Goal: Task Accomplishment & Management: Use online tool/utility

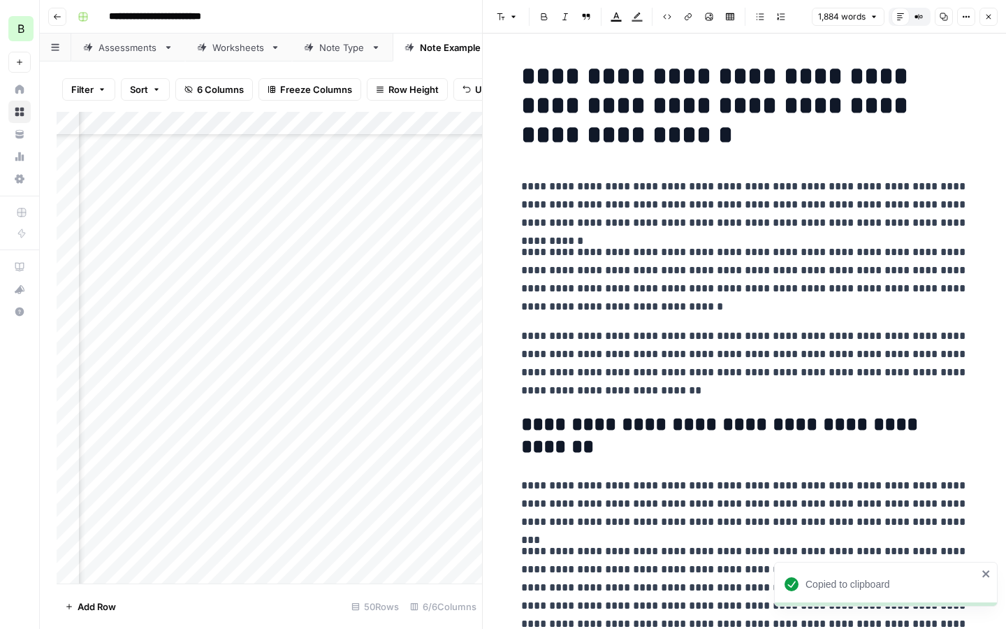
scroll to position [761, 430]
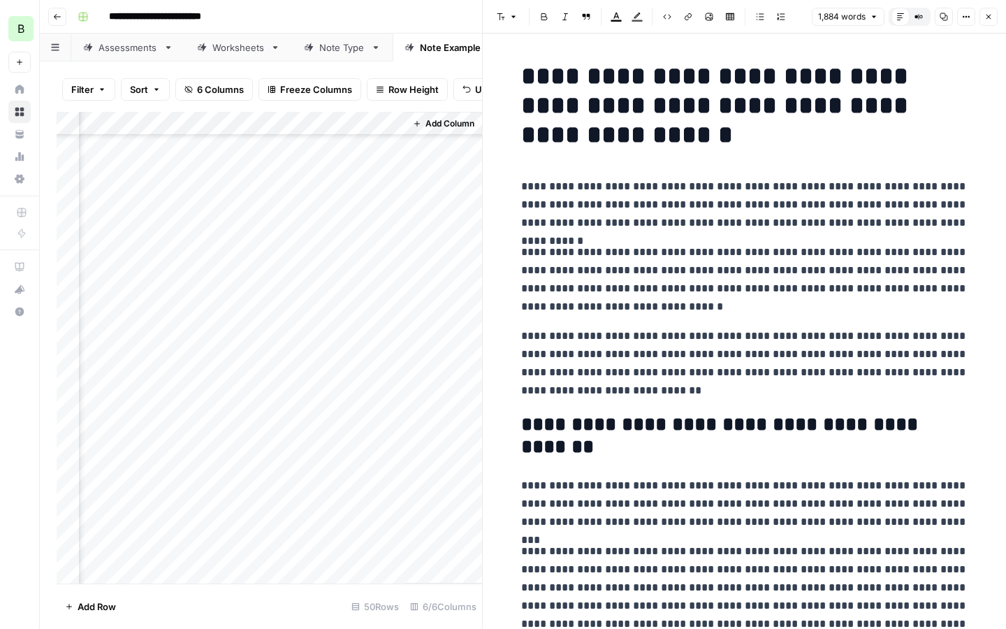
click at [988, 18] on icon "button" at bounding box center [988, 17] width 8 height 8
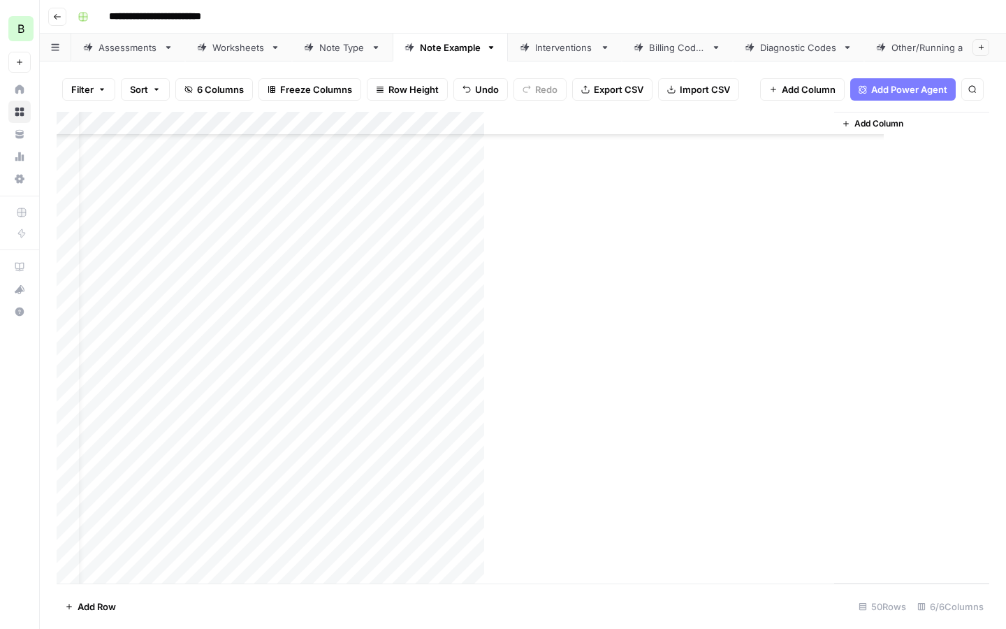
scroll to position [761, 0]
click at [81, 608] on span "Add Row" at bounding box center [97, 606] width 38 height 14
click at [80, 604] on span "Add Row" at bounding box center [97, 606] width 38 height 14
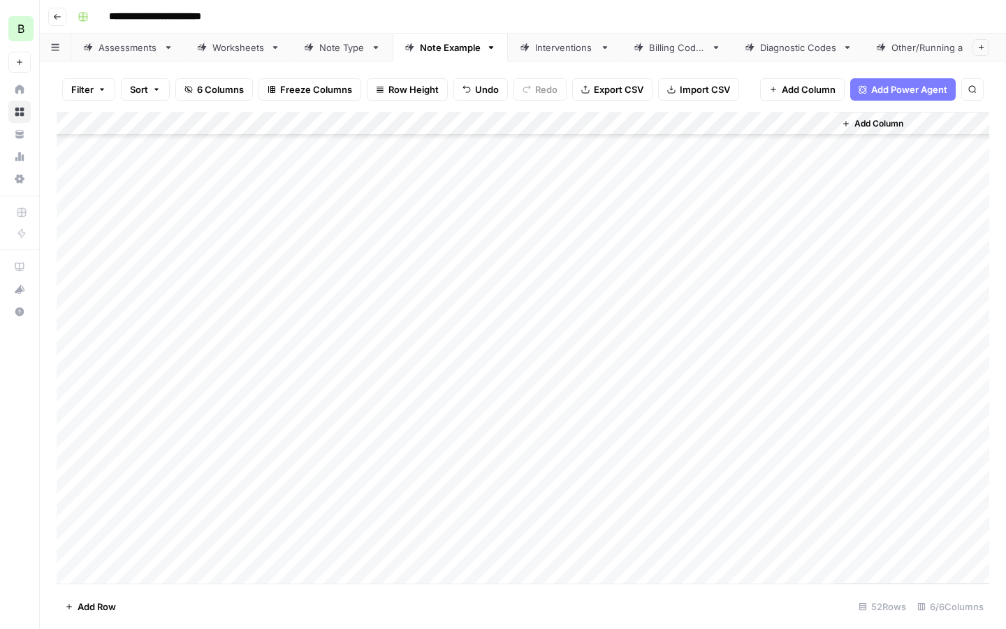
click at [80, 604] on span "Add Row" at bounding box center [97, 606] width 38 height 14
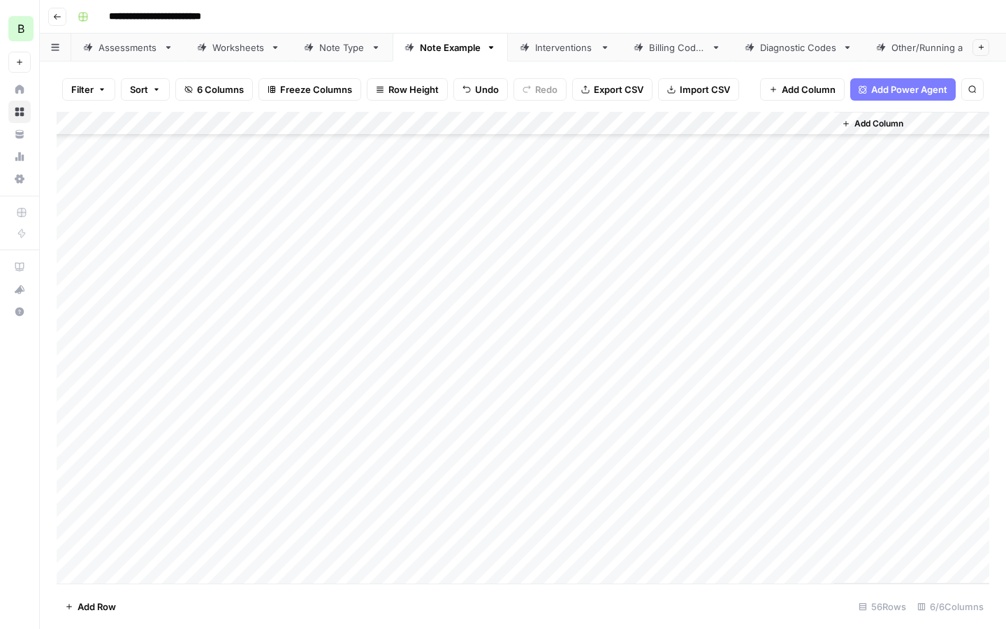
click at [80, 604] on span "Add Row" at bounding box center [97, 606] width 38 height 14
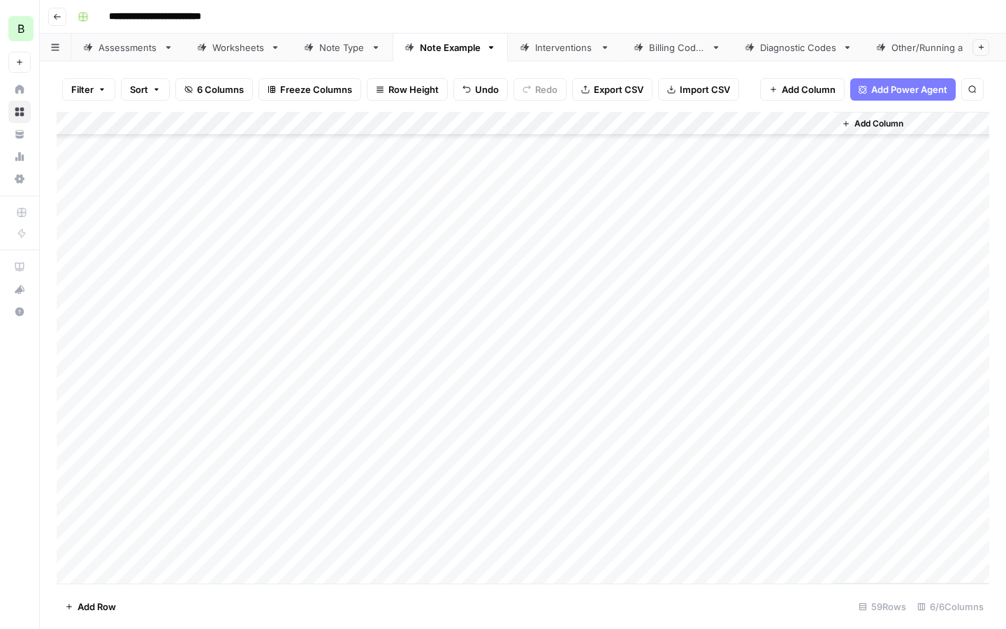
click at [80, 604] on span "Add Row" at bounding box center [97, 606] width 38 height 14
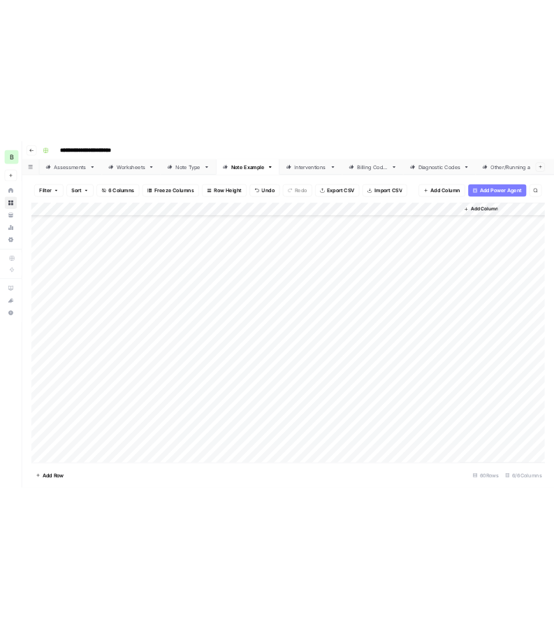
scroll to position [1000, 0]
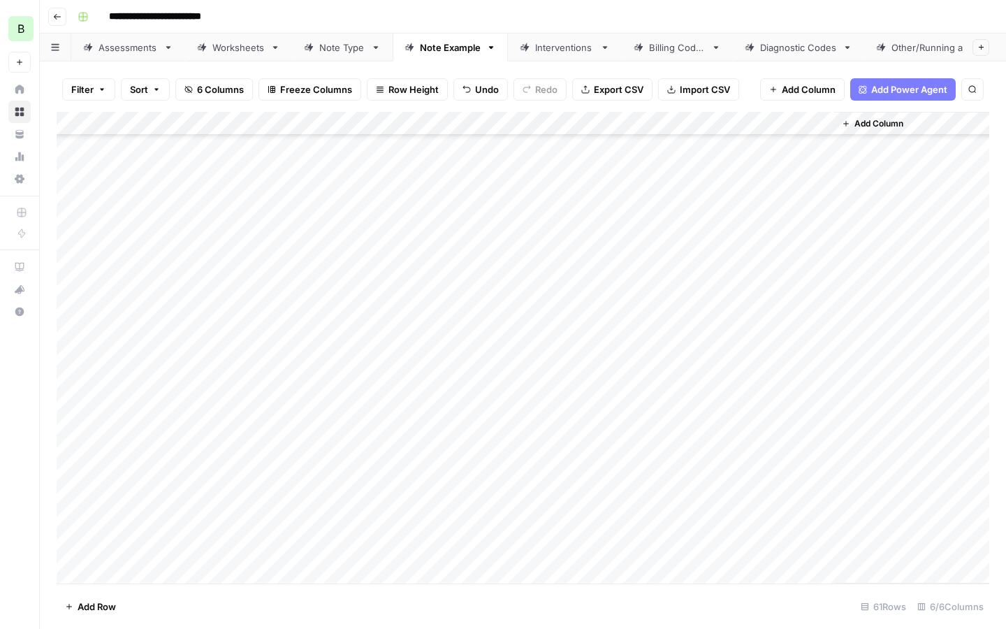
drag, startPoint x: 154, startPoint y: 288, endPoint x: 154, endPoint y: 404, distance: 116.6
click at [154, 404] on div "Add Column" at bounding box center [523, 347] width 932 height 471
drag, startPoint x: 529, startPoint y: 289, endPoint x: 518, endPoint y: 390, distance: 102.0
click at [518, 390] on div "Add Column" at bounding box center [523, 347] width 932 height 471
click at [330, 314] on div "Add Column" at bounding box center [523, 347] width 932 height 471
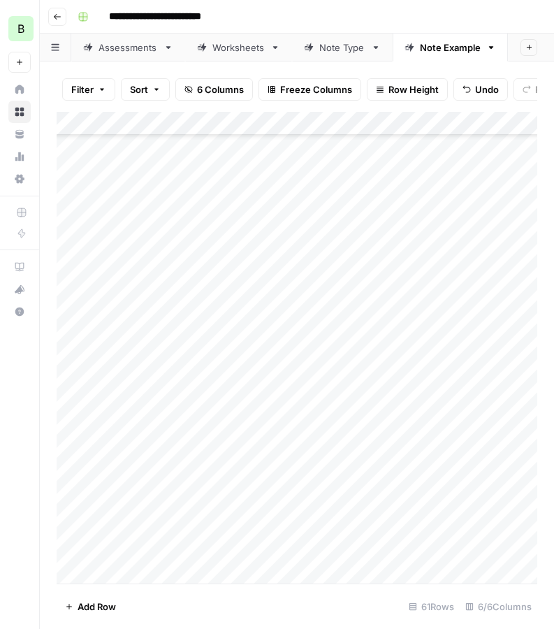
click at [113, 292] on div "Add Column" at bounding box center [297, 347] width 481 height 471
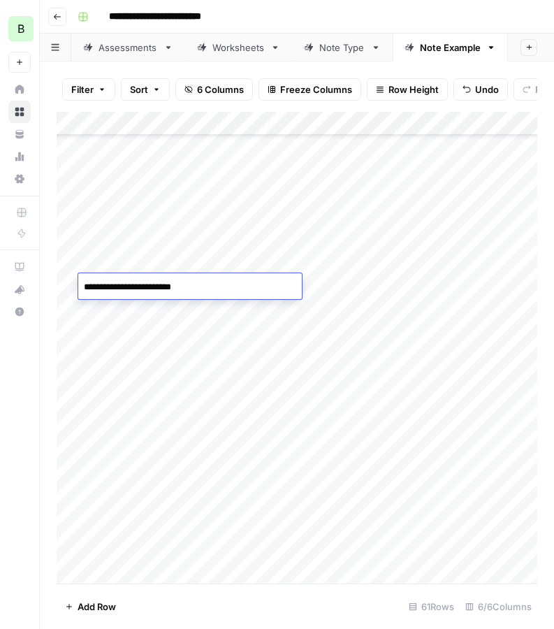
click at [113, 292] on textarea "**********" at bounding box center [190, 287] width 224 height 20
click at [482, 293] on div "Add Column" at bounding box center [297, 347] width 481 height 471
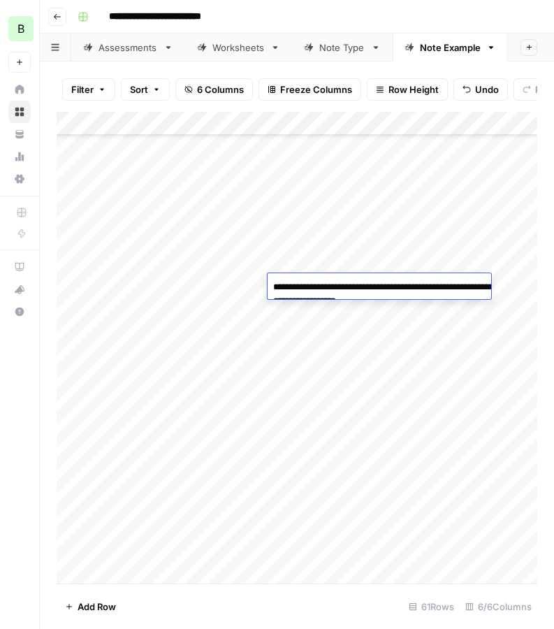
click at [482, 293] on textarea "**********" at bounding box center [407, 294] width 279 height 34
click at [375, 457] on div "Add Column" at bounding box center [297, 347] width 481 height 471
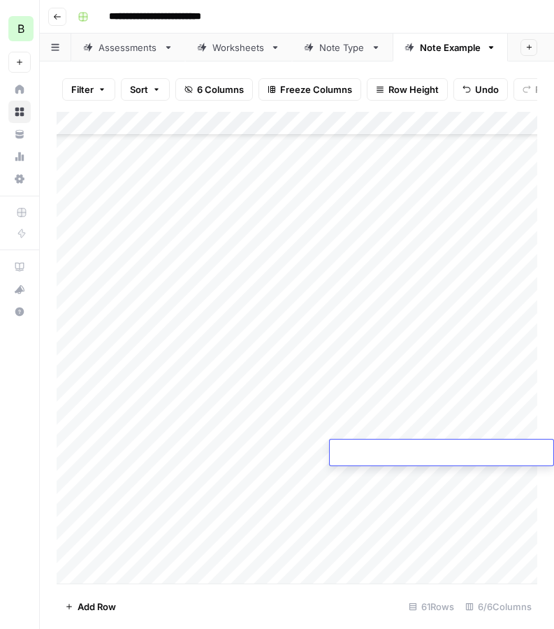
click at [255, 281] on div "Add Column" at bounding box center [297, 347] width 481 height 471
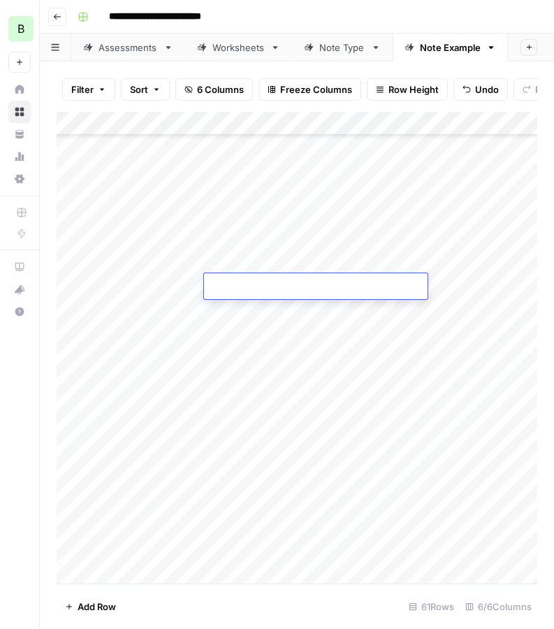
click at [255, 281] on textarea at bounding box center [316, 287] width 224 height 20
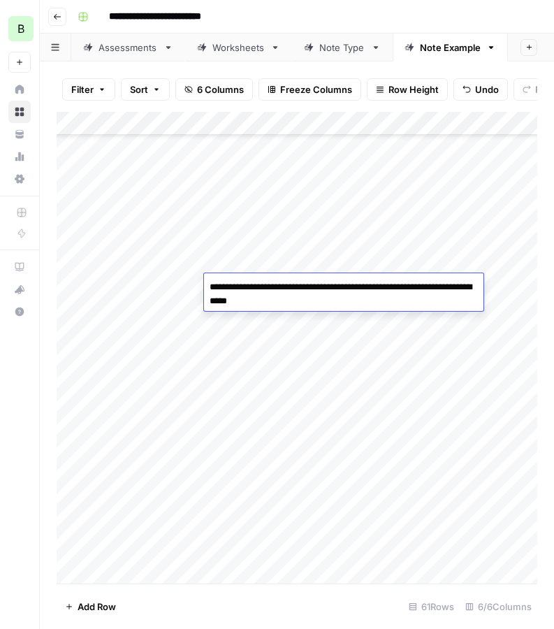
click at [328, 291] on textarea "**********" at bounding box center [343, 307] width 279 height 61
type textarea "**********"
click at [270, 356] on div "Add Column" at bounding box center [297, 347] width 481 height 471
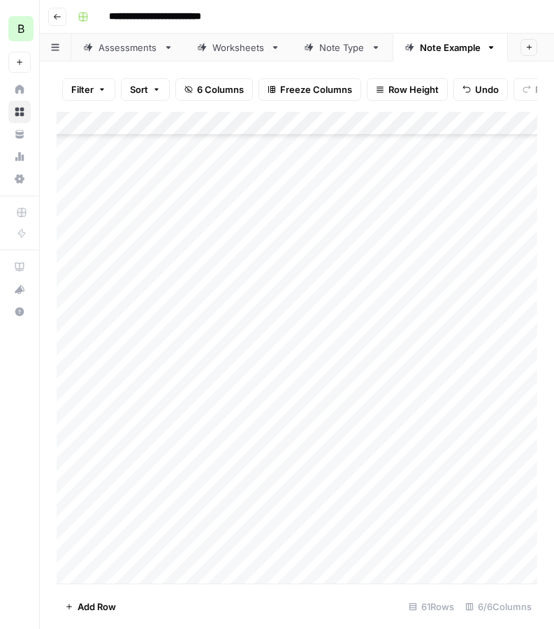
click at [361, 291] on div "Add Column" at bounding box center [297, 347] width 481 height 471
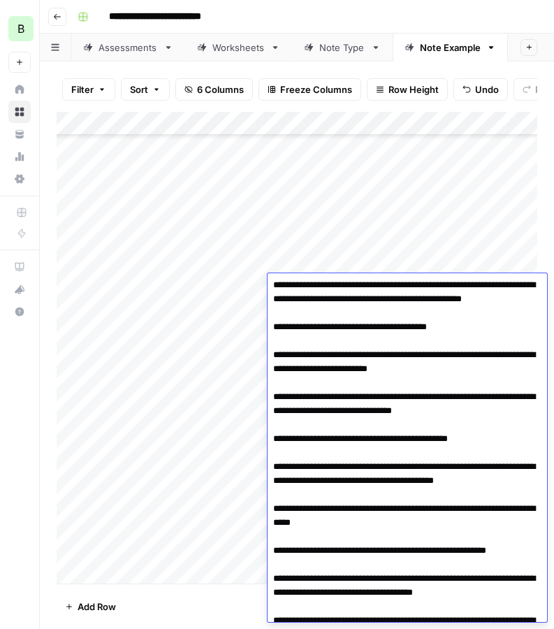
scroll to position [0, 0]
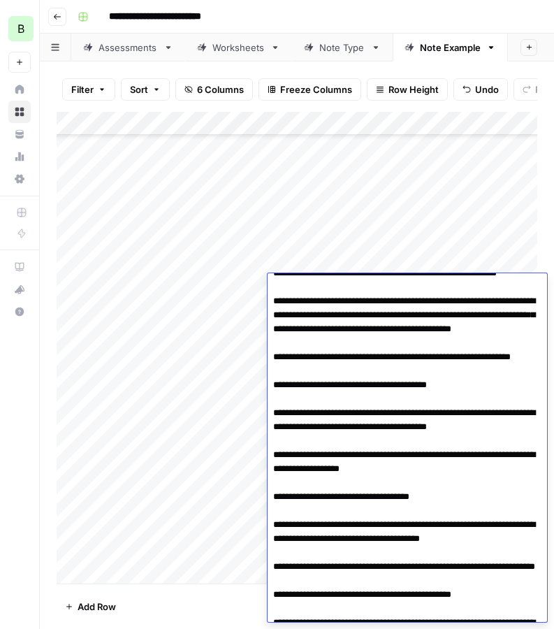
scroll to position [15, 0]
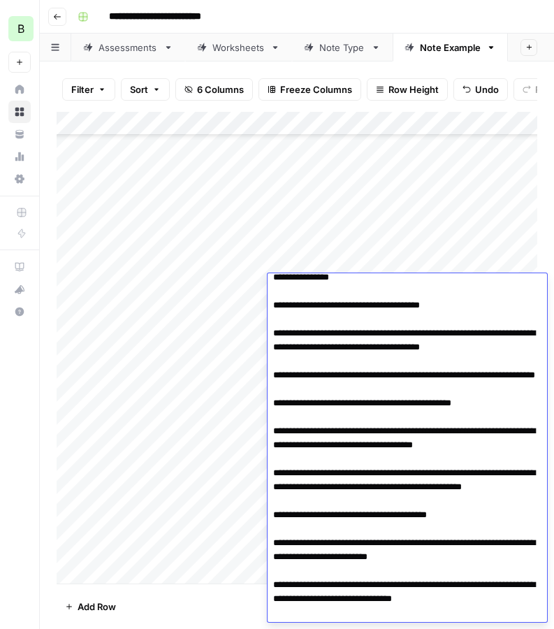
scroll to position [208, 0]
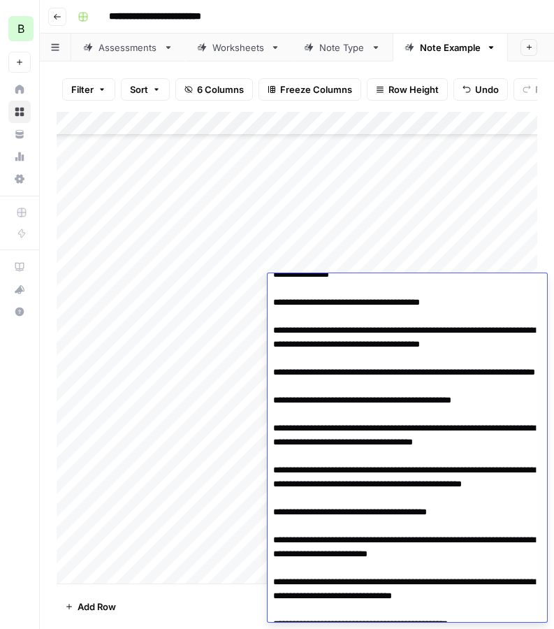
click at [274, 468] on textarea at bounding box center [407, 567] width 279 height 997
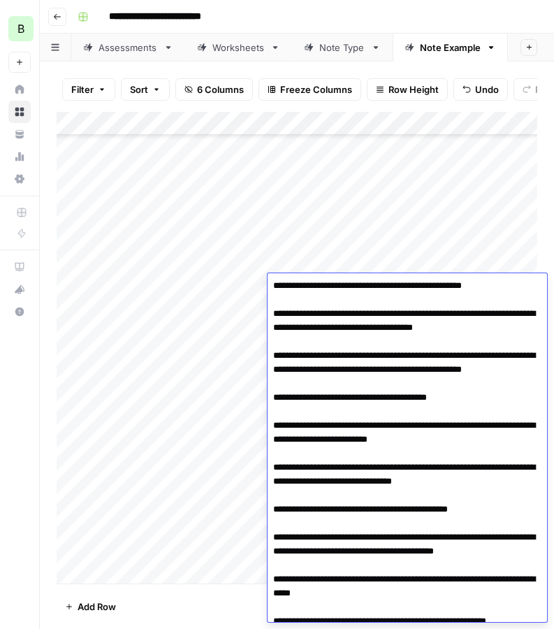
scroll to position [332, 0]
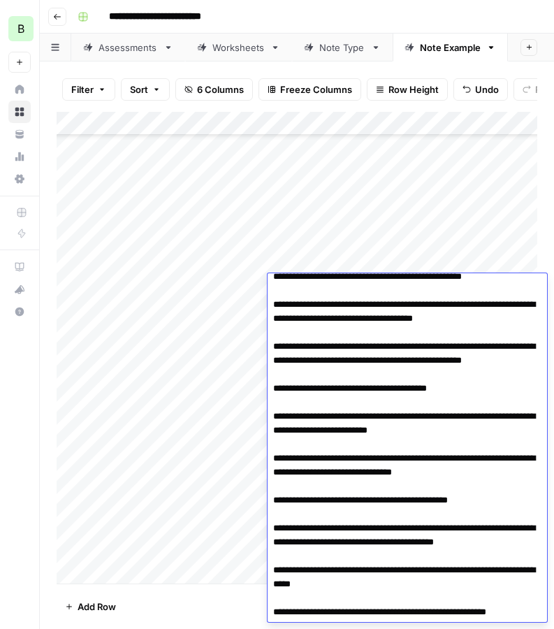
click at [272, 475] on textarea at bounding box center [407, 444] width 279 height 997
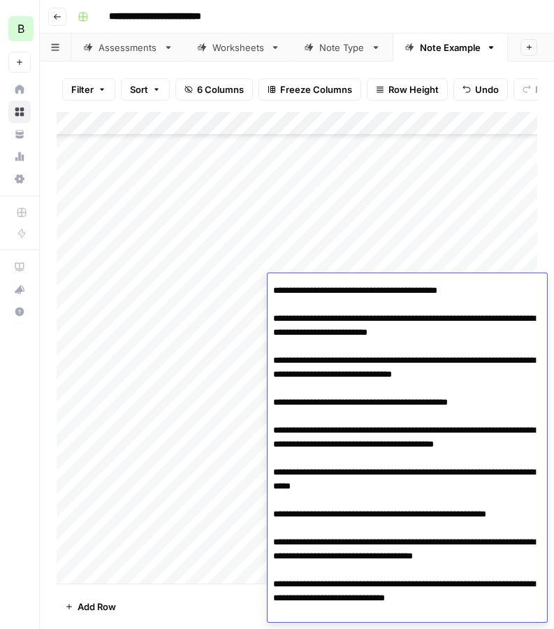
scroll to position [434, 0]
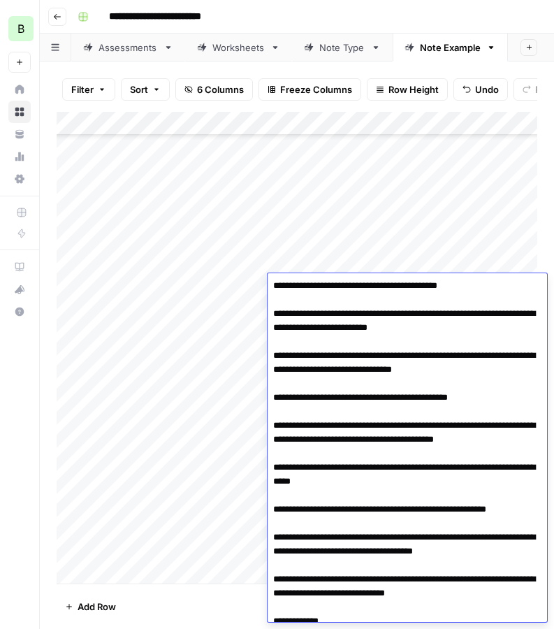
click at [271, 482] on textarea at bounding box center [407, 341] width 279 height 997
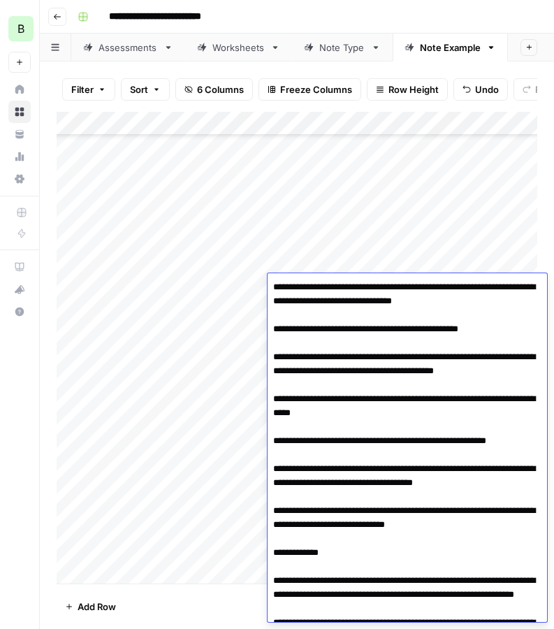
scroll to position [509, 0]
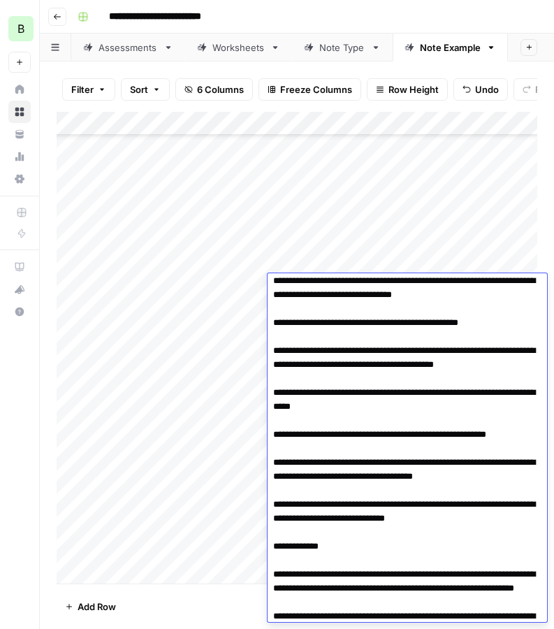
click at [268, 522] on textarea at bounding box center [407, 266] width 279 height 997
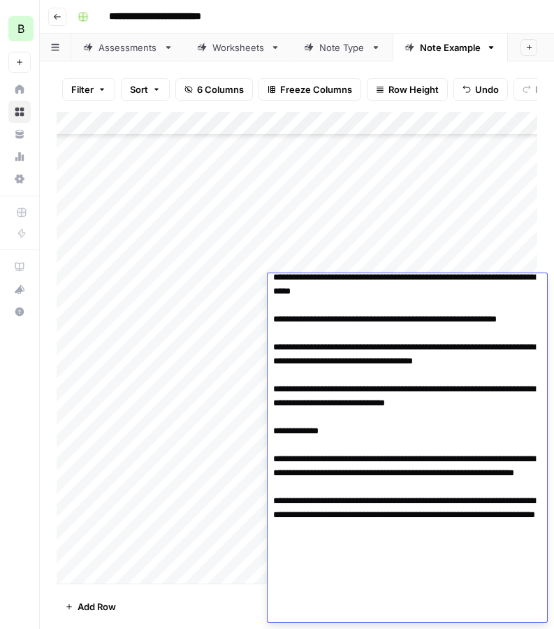
scroll to position [630, 0]
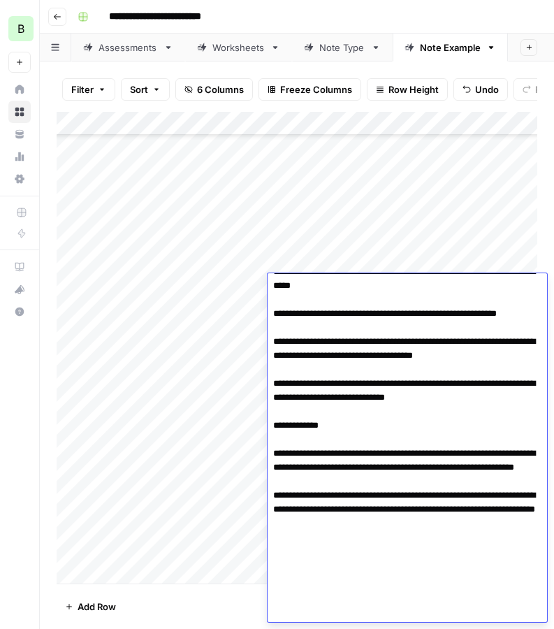
click at [270, 518] on textarea at bounding box center [407, 145] width 279 height 997
type textarea "**********"
click at [196, 508] on div "Add Column" at bounding box center [297, 347] width 481 height 471
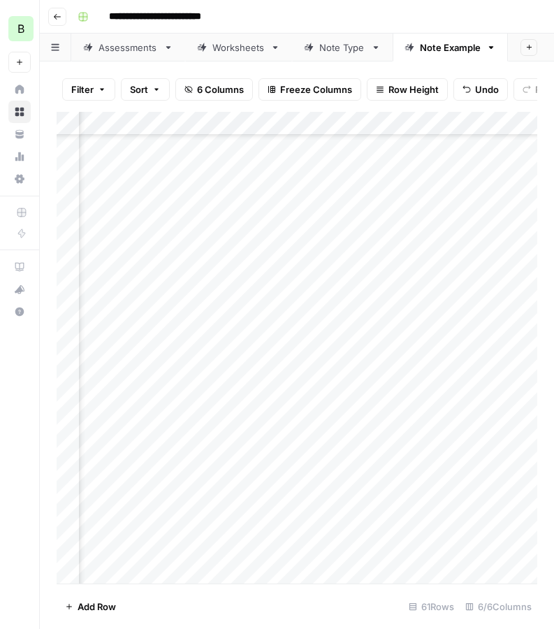
scroll to position [1000, 137]
click at [462, 282] on div "Add Column" at bounding box center [297, 347] width 481 height 471
click at [138, 313] on div "Add Column" at bounding box center [297, 347] width 481 height 471
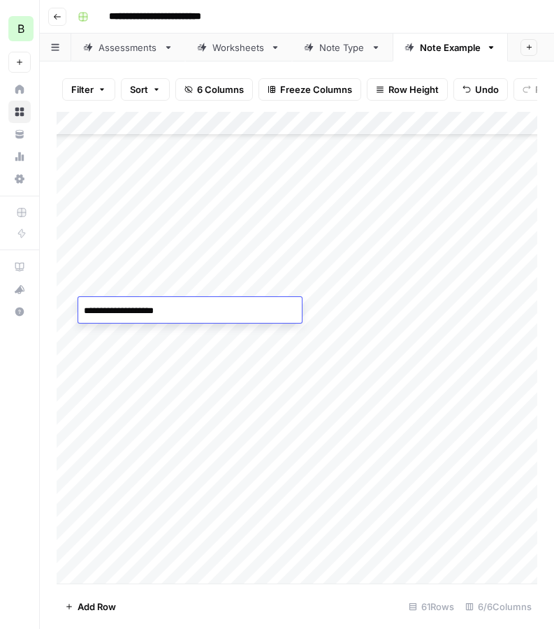
click at [138, 313] on textarea "**********" at bounding box center [190, 311] width 224 height 20
click at [478, 309] on div "Add Column" at bounding box center [297, 347] width 481 height 471
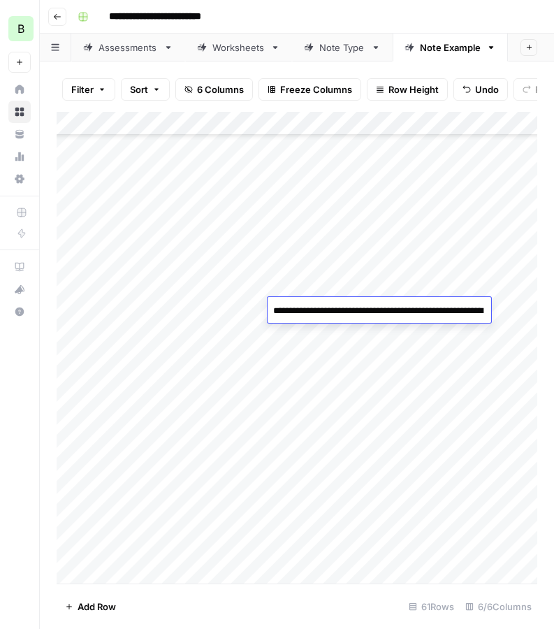
click at [478, 309] on textarea "**********" at bounding box center [380, 311] width 224 height 20
click at [478, 309] on textarea "**********" at bounding box center [407, 318] width 279 height 34
click at [236, 324] on div "Add Column" at bounding box center [297, 347] width 481 height 471
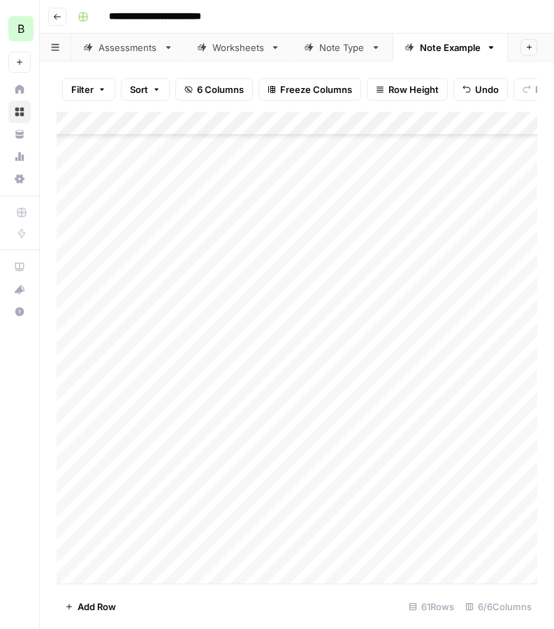
click at [236, 324] on div "Add Column" at bounding box center [297, 347] width 481 height 471
click at [240, 309] on div "Add Column" at bounding box center [297, 347] width 481 height 471
type textarea "**********"
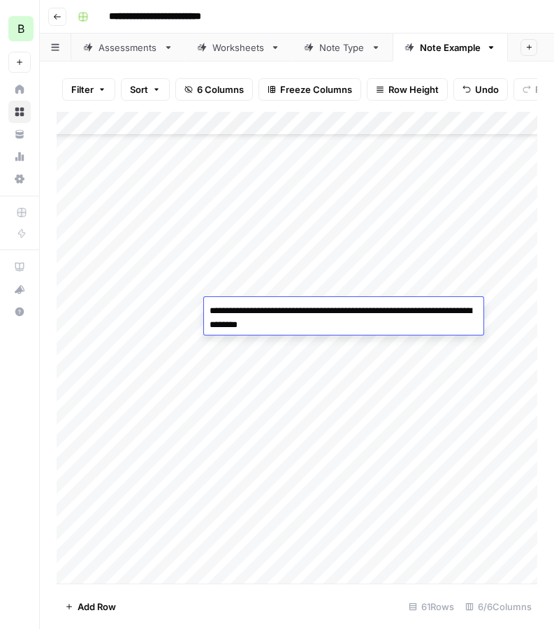
click at [395, 457] on div "Add Column" at bounding box center [297, 347] width 481 height 471
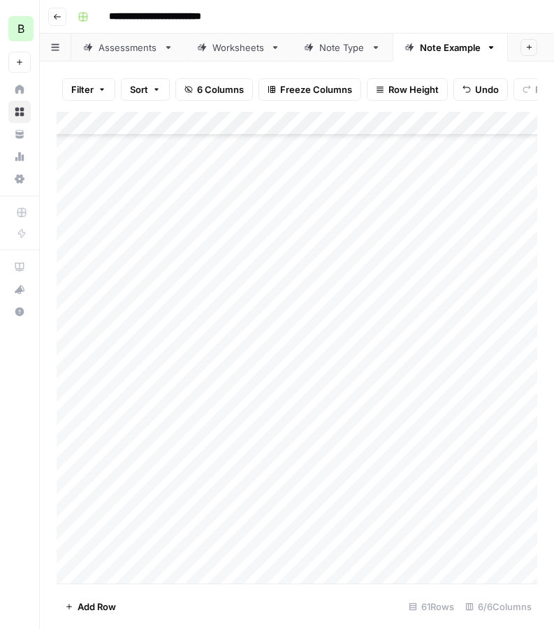
click at [358, 316] on div "Add Column" at bounding box center [297, 347] width 481 height 471
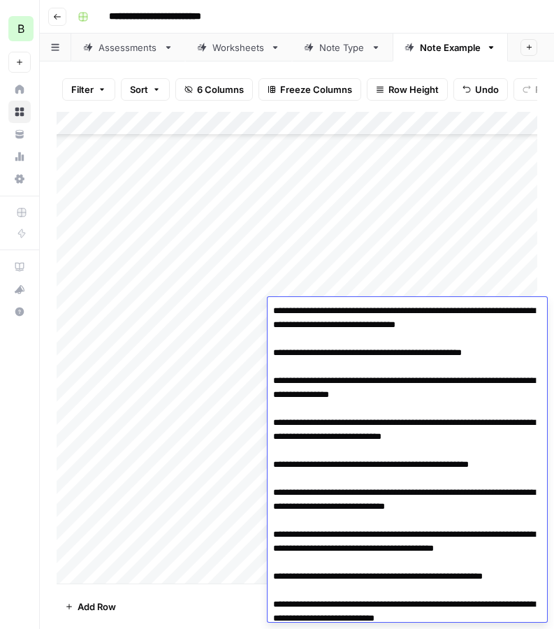
scroll to position [0, 0]
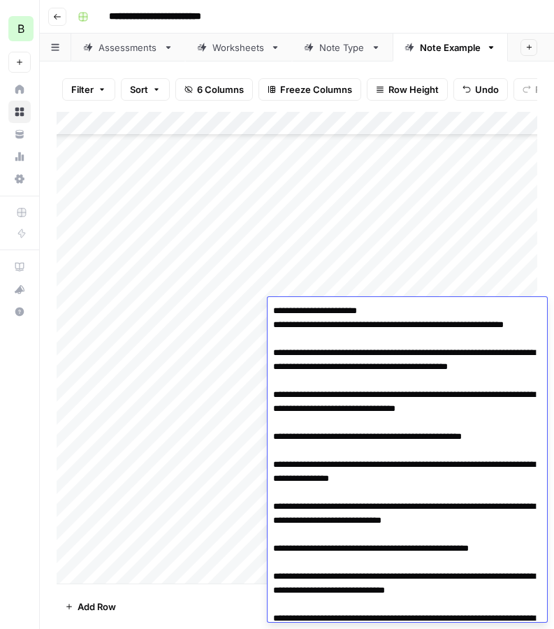
drag, startPoint x: 270, startPoint y: 325, endPoint x: 270, endPoint y: 315, distance: 9.8
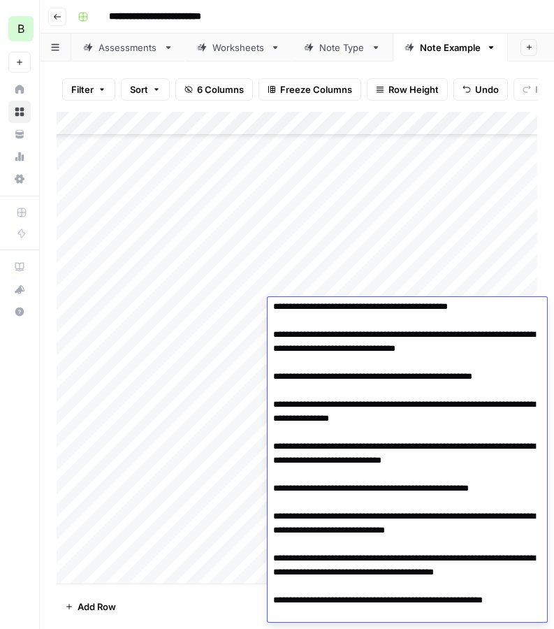
scroll to position [71, 0]
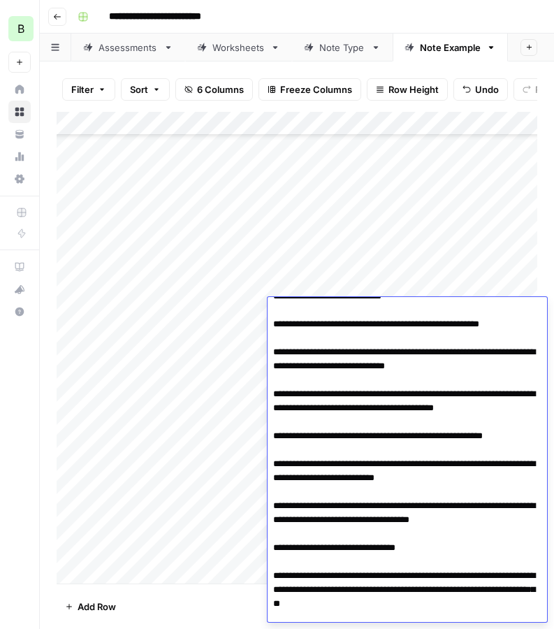
scroll to position [245, 0]
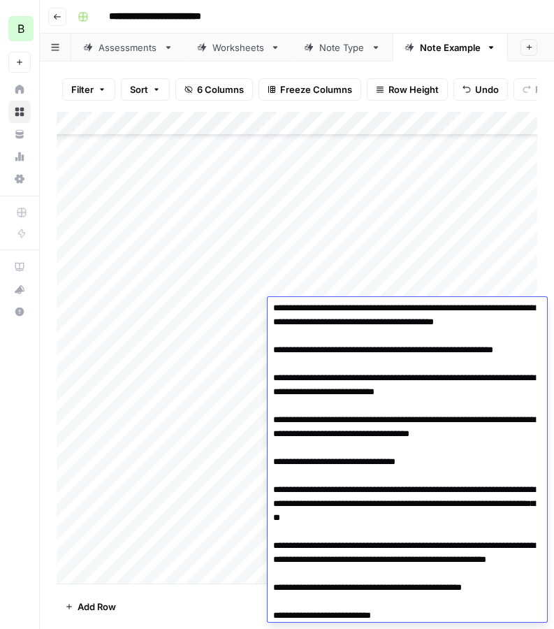
scroll to position [311, 0]
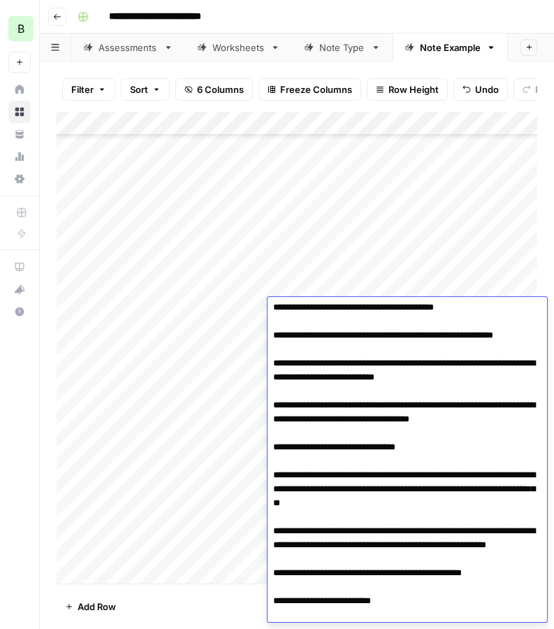
click at [272, 502] on textarea at bounding box center [407, 607] width 279 height 1235
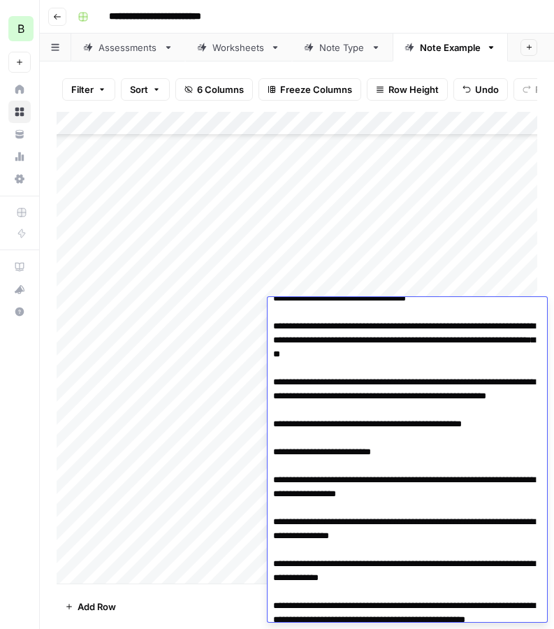
scroll to position [470, 0]
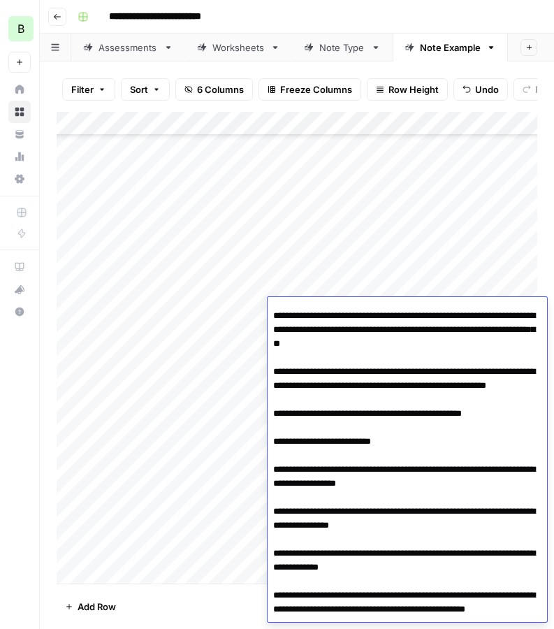
click at [270, 481] on textarea at bounding box center [407, 448] width 279 height 1235
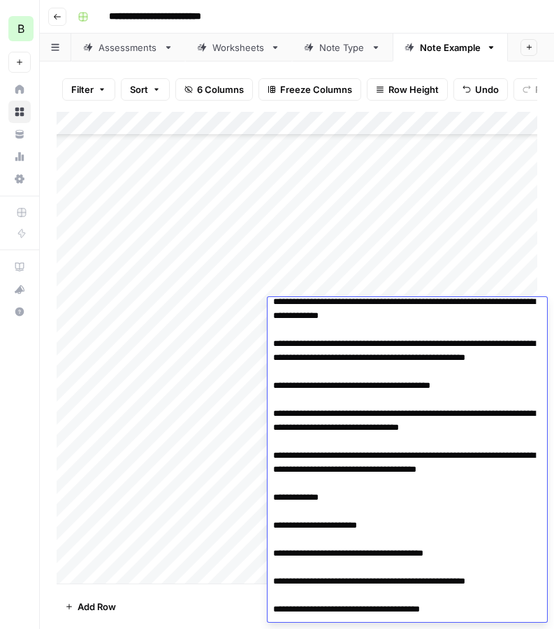
scroll to position [737, 0]
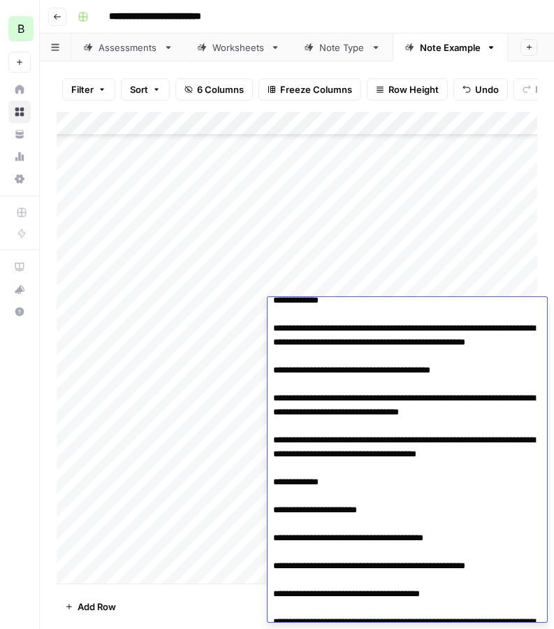
click at [272, 452] on textarea at bounding box center [407, 181] width 279 height 1235
click at [274, 566] on textarea at bounding box center [407, 181] width 279 height 1235
type textarea "**********"
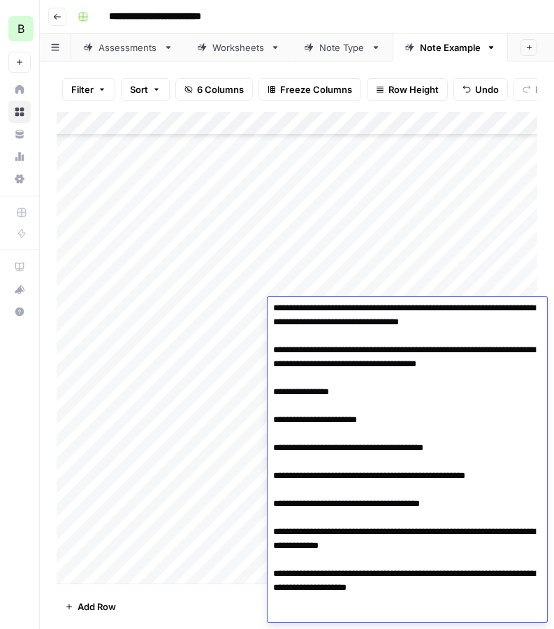
scroll to position [914, 0]
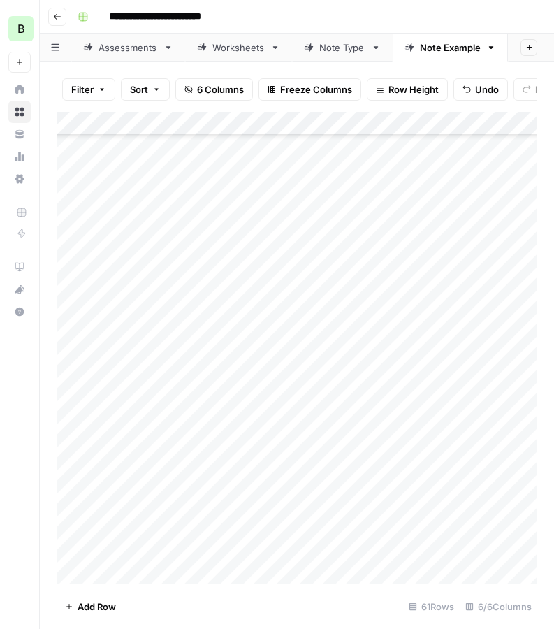
click at [240, 511] on div "Add Column" at bounding box center [297, 347] width 481 height 471
click at [464, 314] on div "Add Column" at bounding box center [297, 347] width 481 height 471
click at [143, 337] on div "Add Column" at bounding box center [297, 347] width 481 height 471
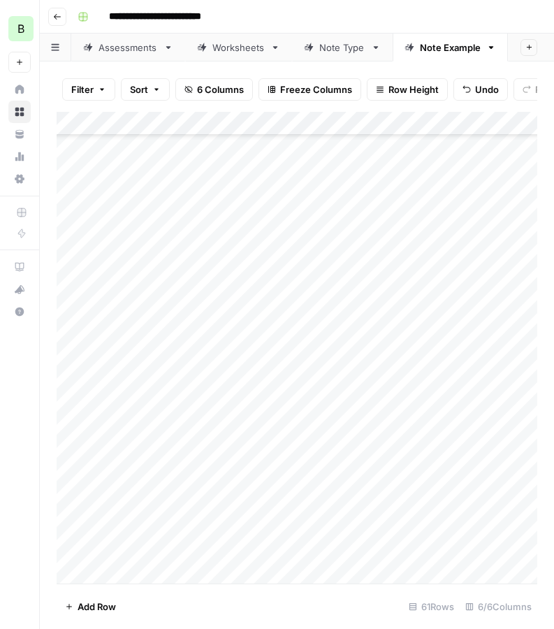
click at [143, 337] on div "Add Column" at bounding box center [297, 347] width 481 height 471
click at [474, 338] on div "Add Column" at bounding box center [297, 347] width 481 height 471
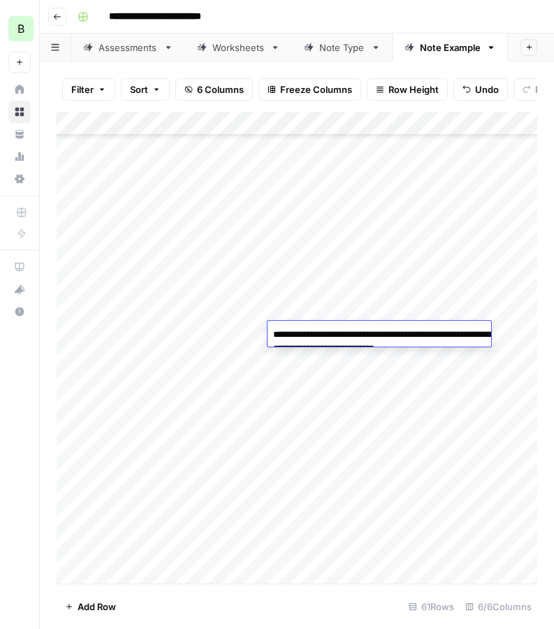
click at [355, 397] on div "Add Column" at bounding box center [297, 347] width 481 height 471
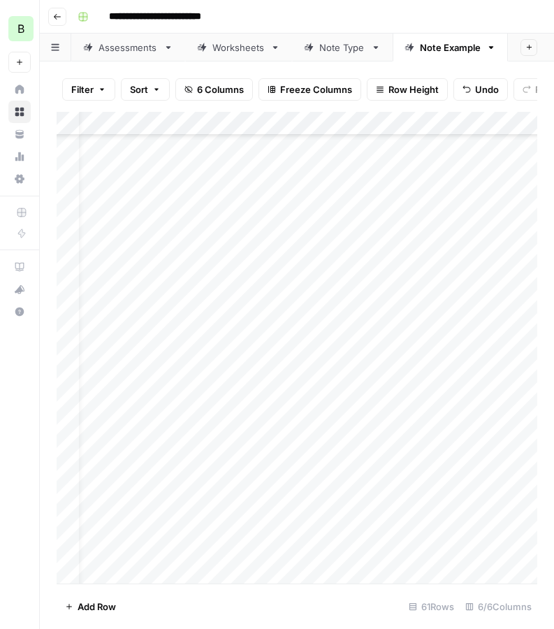
scroll to position [1000, 27]
click at [199, 332] on div "Add Column" at bounding box center [297, 347] width 481 height 471
type textarea "**********"
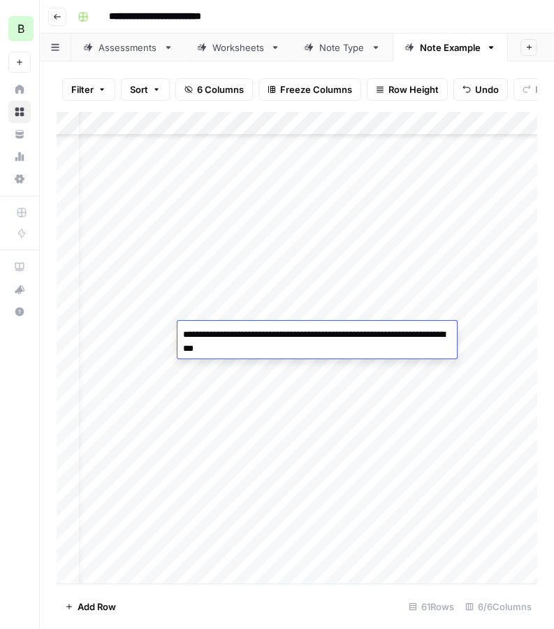
click at [360, 419] on div "Add Column" at bounding box center [297, 347] width 481 height 471
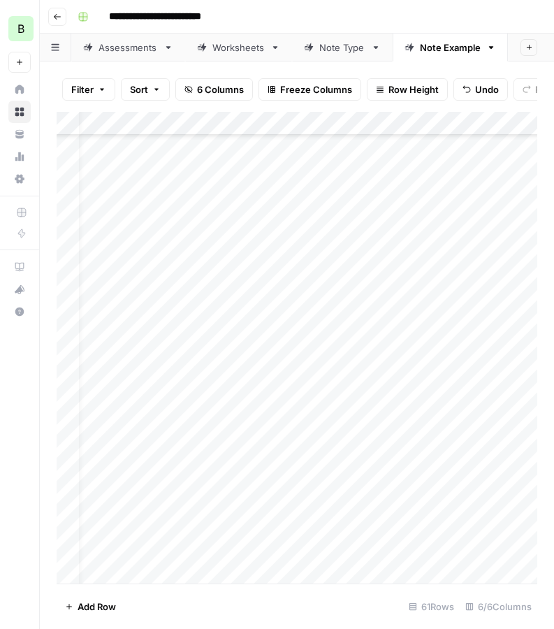
click at [345, 335] on div "Add Column" at bounding box center [297, 347] width 481 height 471
type textarea "**********"
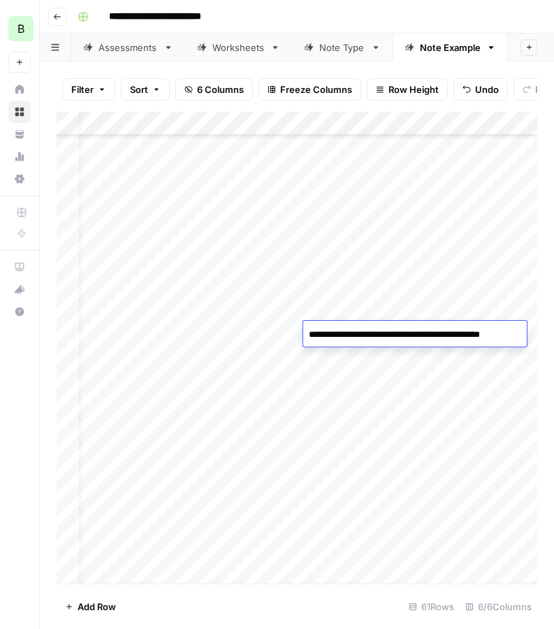
scroll to position [877, 0]
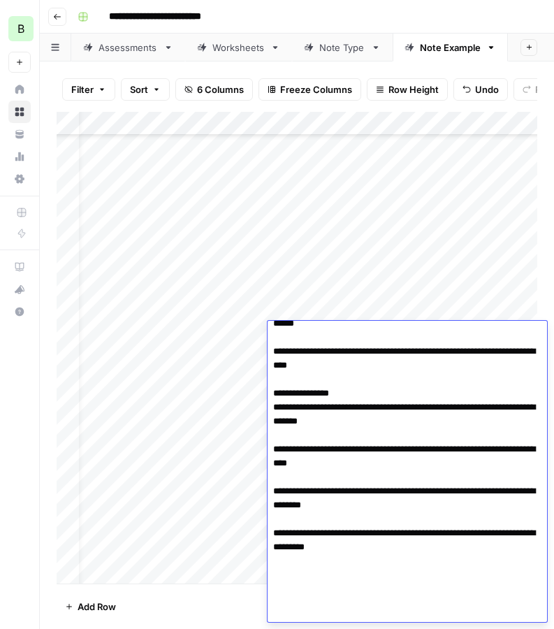
click at [239, 454] on div "Add Column" at bounding box center [297, 347] width 481 height 471
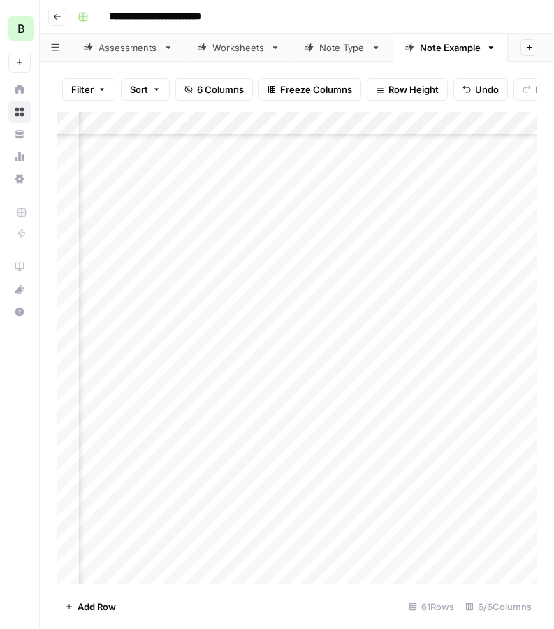
scroll to position [1000, 135]
click at [460, 339] on div "Add Column" at bounding box center [297, 347] width 481 height 471
click at [99, 349] on div "Add Column" at bounding box center [297, 347] width 481 height 471
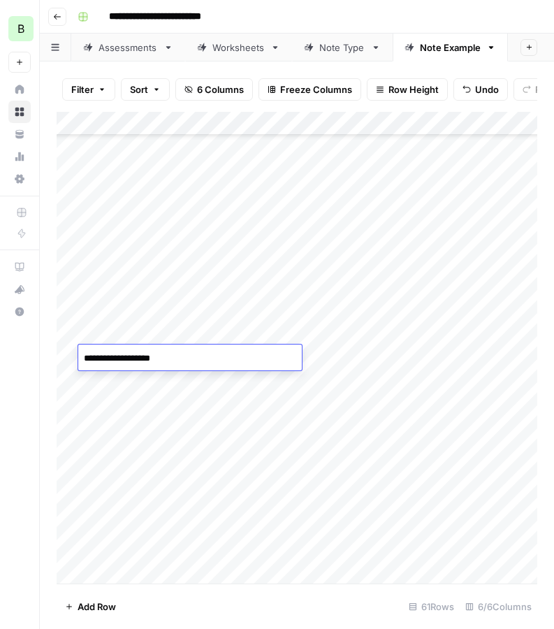
click at [469, 351] on div "Add Column" at bounding box center [297, 347] width 481 height 471
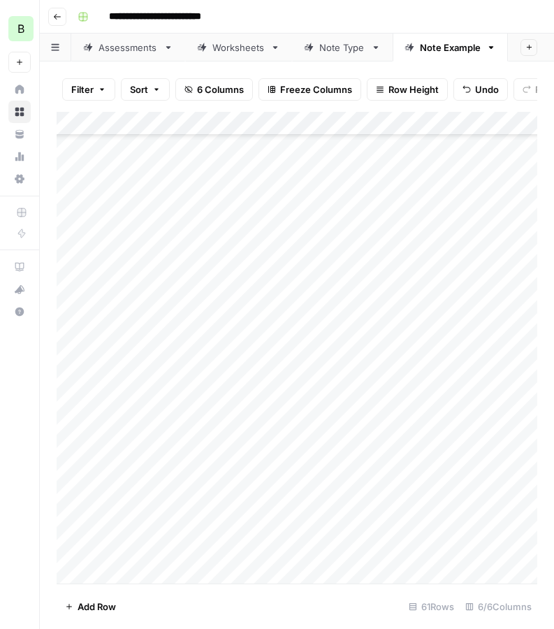
click at [469, 351] on div "Add Column" at bounding box center [297, 347] width 481 height 471
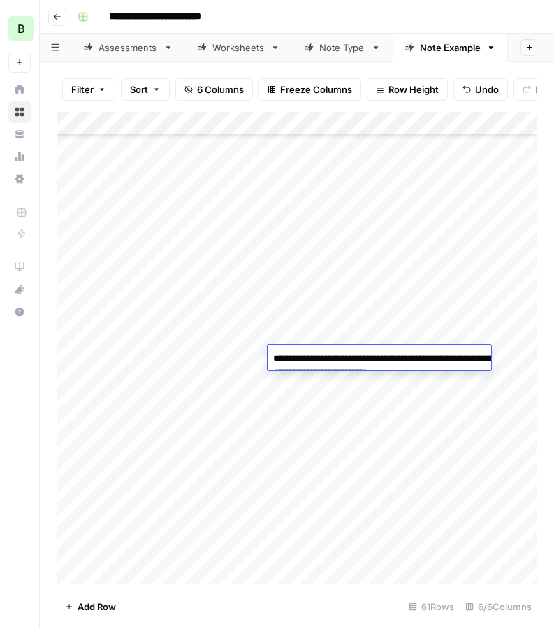
click at [217, 358] on div "Add Column" at bounding box center [297, 347] width 481 height 471
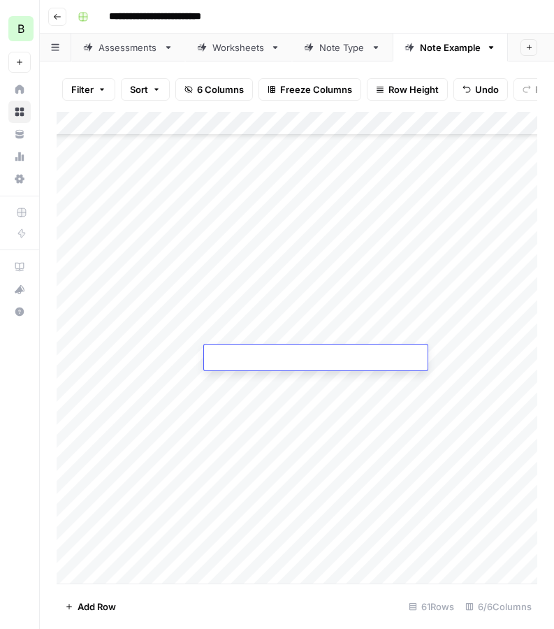
type textarea "**********"
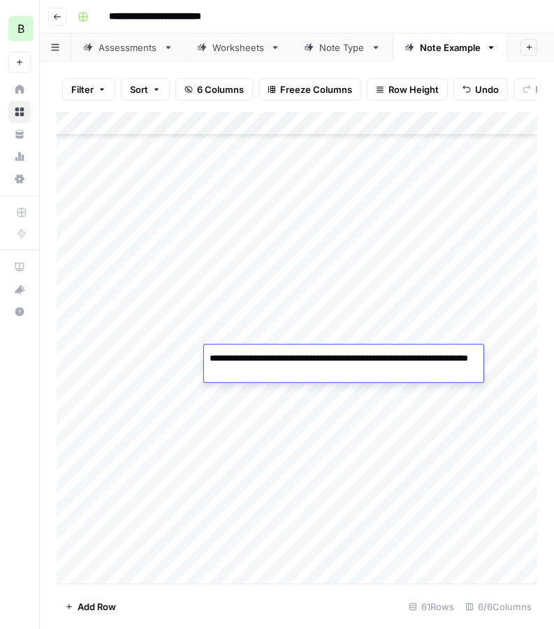
click at [374, 478] on div "Add Column" at bounding box center [297, 347] width 481 height 471
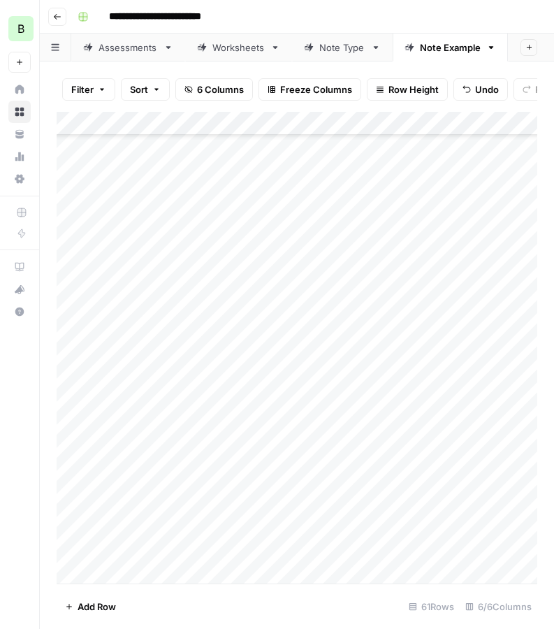
click at [400, 358] on div "Add Column" at bounding box center [297, 347] width 481 height 471
type textarea "**********"
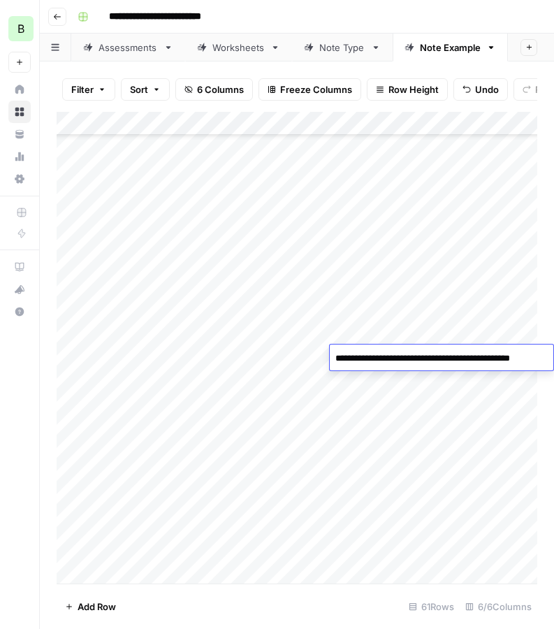
scroll to position [845, 0]
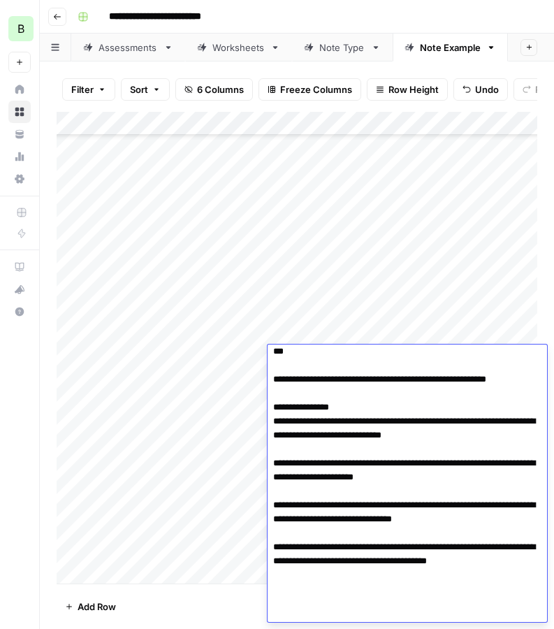
click at [238, 395] on div "Add Column" at bounding box center [297, 347] width 481 height 471
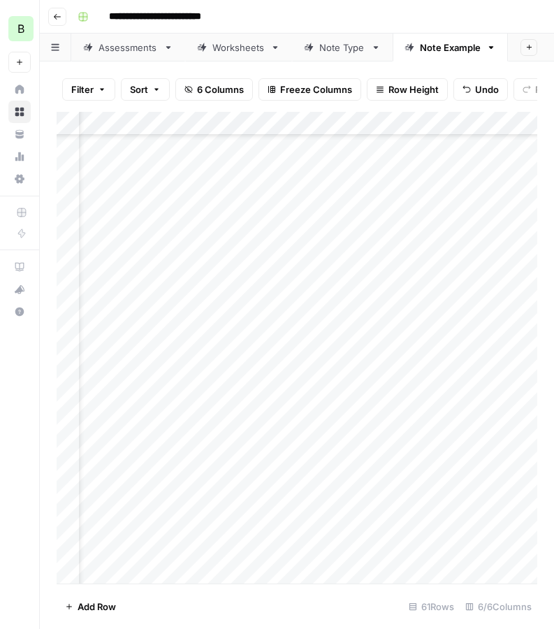
scroll to position [1000, 205]
click at [407, 355] on div "Add Column" at bounding box center [297, 347] width 481 height 471
click at [156, 379] on div "Add Column" at bounding box center [297, 347] width 481 height 471
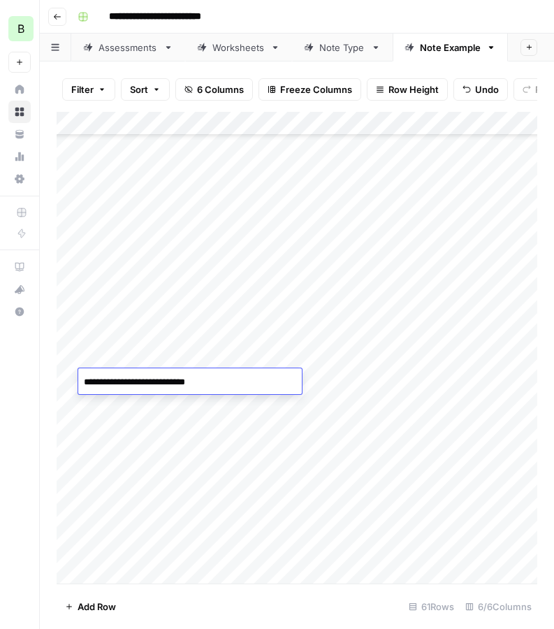
click at [156, 379] on textarea "**********" at bounding box center [190, 382] width 224 height 20
click at [488, 375] on div "Add Column" at bounding box center [297, 347] width 481 height 471
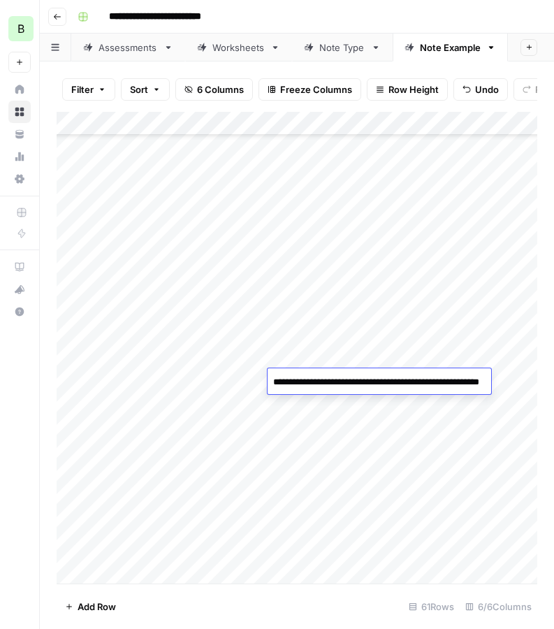
click at [488, 375] on textarea "**********" at bounding box center [407, 389] width 279 height 34
click at [235, 377] on div "Add Column" at bounding box center [297, 347] width 481 height 471
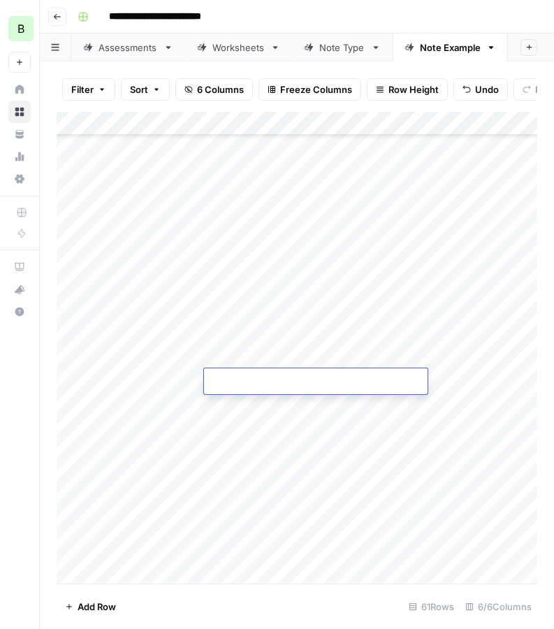
click at [232, 376] on textarea at bounding box center [316, 382] width 224 height 20
paste textarea "**********"
type textarea "**********"
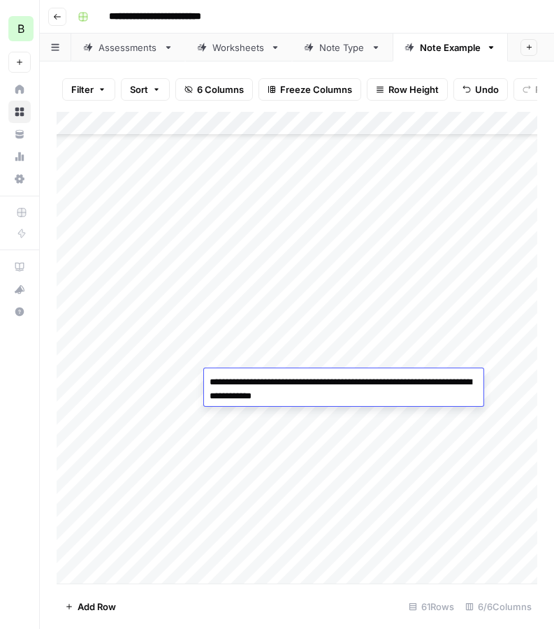
click at [270, 457] on div "Add Column" at bounding box center [297, 347] width 481 height 471
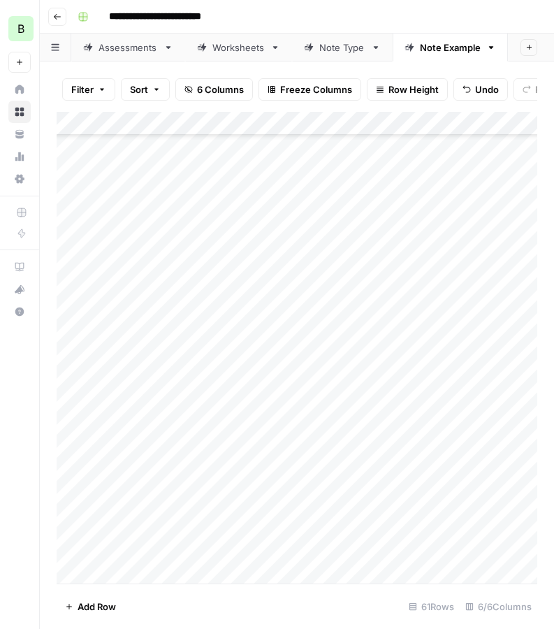
click at [360, 389] on div "Add Column" at bounding box center [297, 347] width 481 height 471
type textarea "**********"
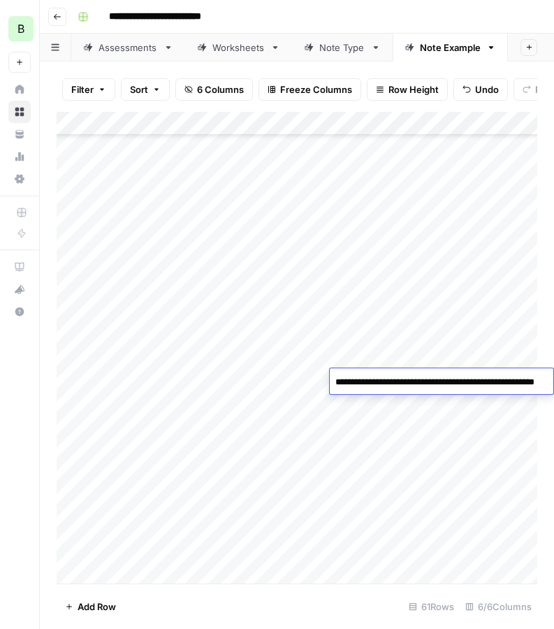
scroll to position [1120, 0]
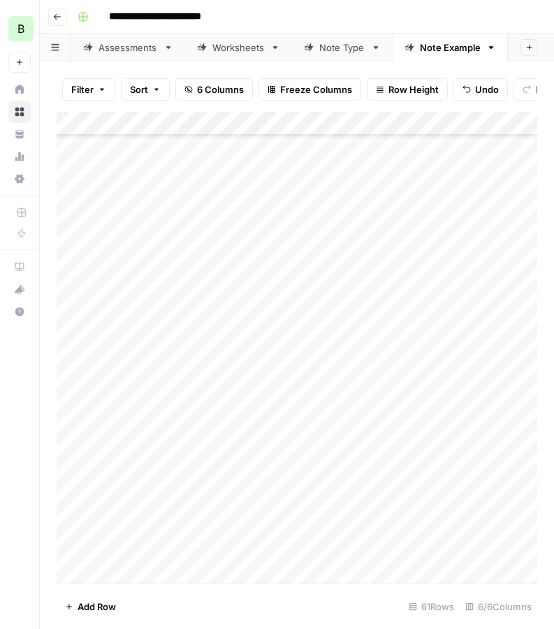
click at [232, 412] on div "Add Column" at bounding box center [297, 347] width 481 height 471
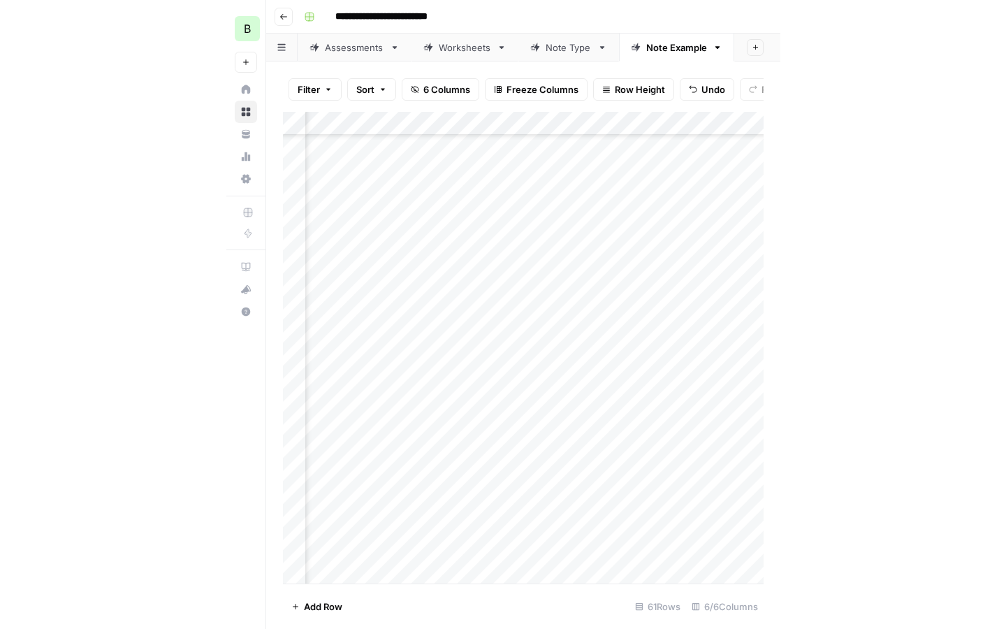
scroll to position [1000, 227]
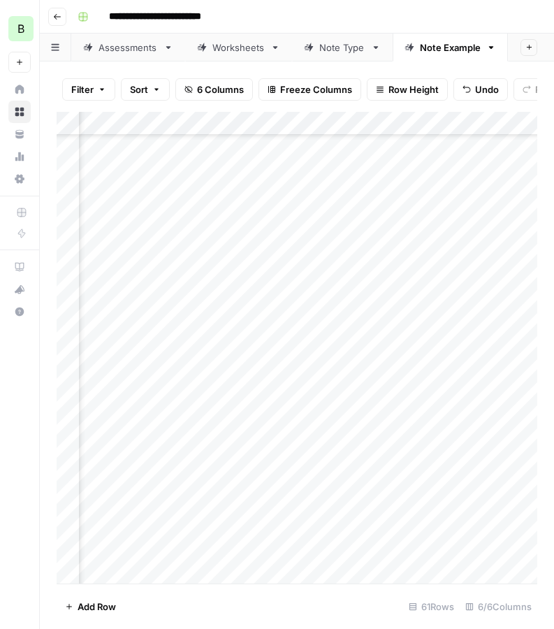
click at [373, 372] on div "Add Column" at bounding box center [297, 347] width 481 height 471
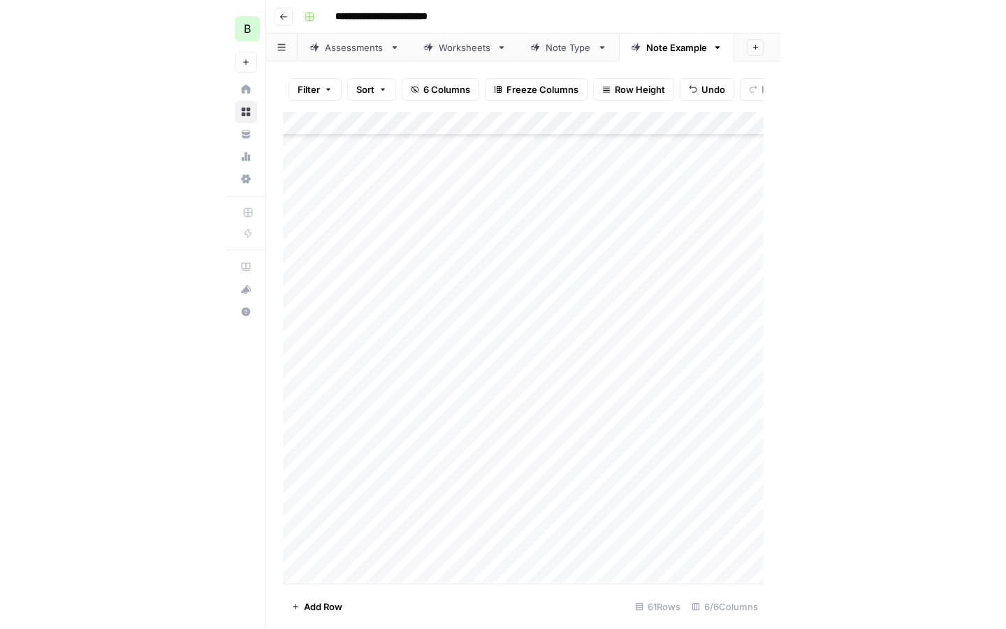
scroll to position [1000, 0]
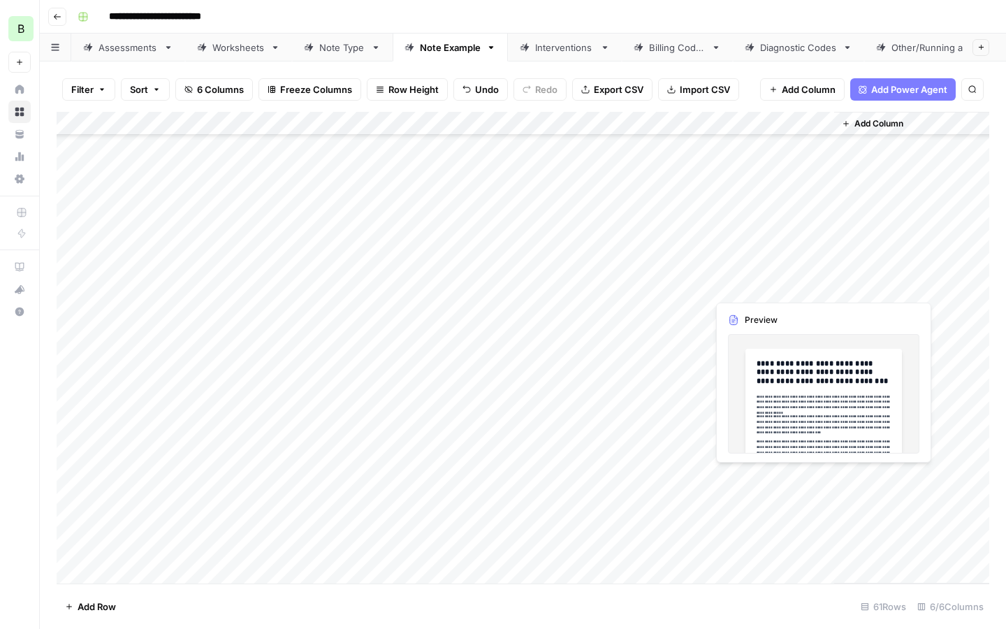
click at [731, 284] on div "Add Column" at bounding box center [523, 347] width 932 height 471
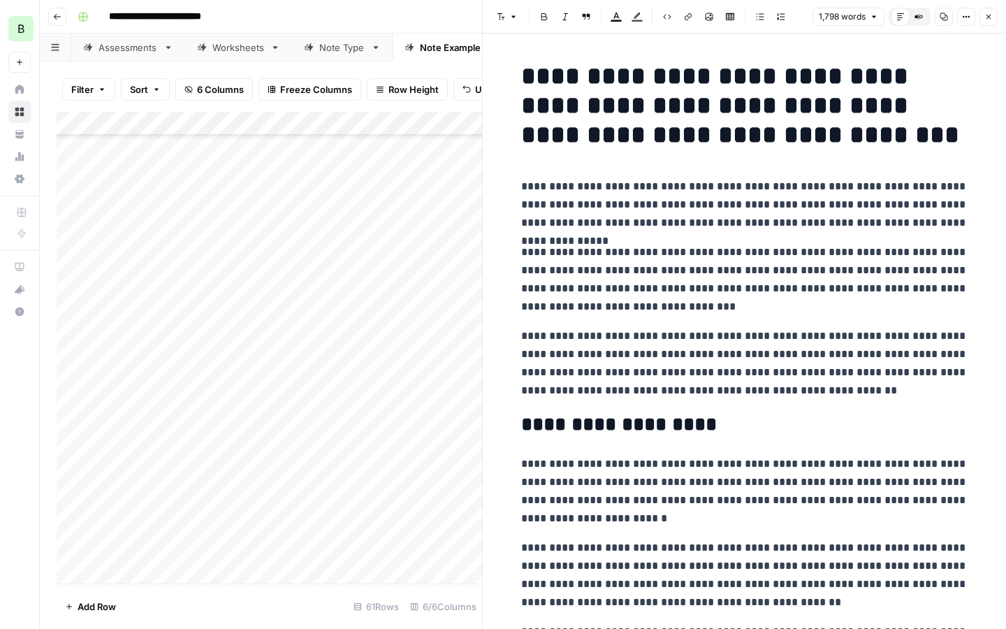
click at [938, 19] on button "Copy" at bounding box center [944, 17] width 18 height 18
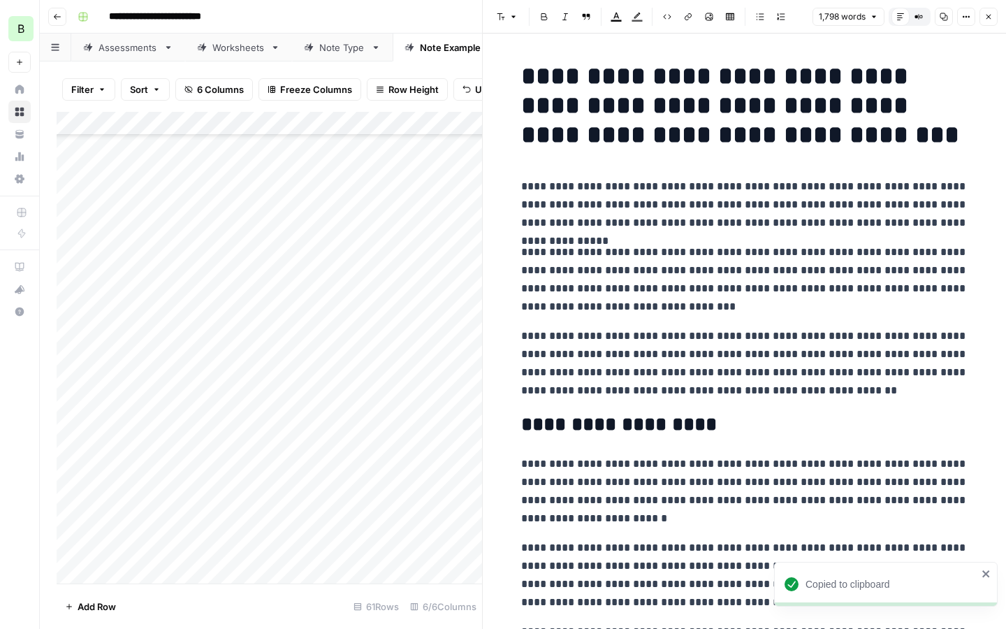
click at [429, 451] on div "Add Column" at bounding box center [269, 347] width 425 height 471
click at [988, 22] on button "Close" at bounding box center [988, 17] width 18 height 18
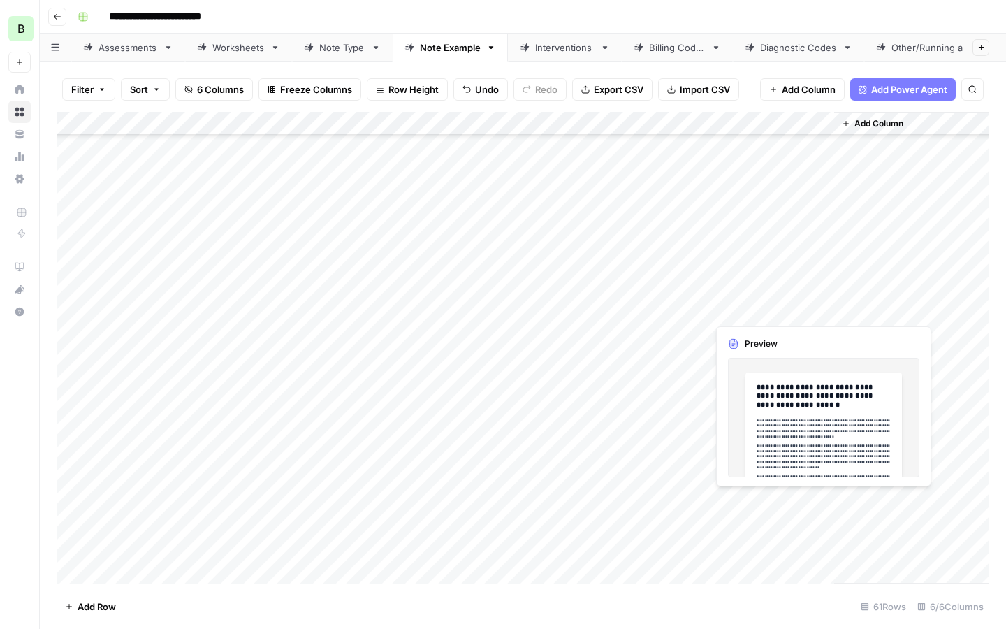
click at [732, 307] on div "Add Column" at bounding box center [523, 347] width 932 height 471
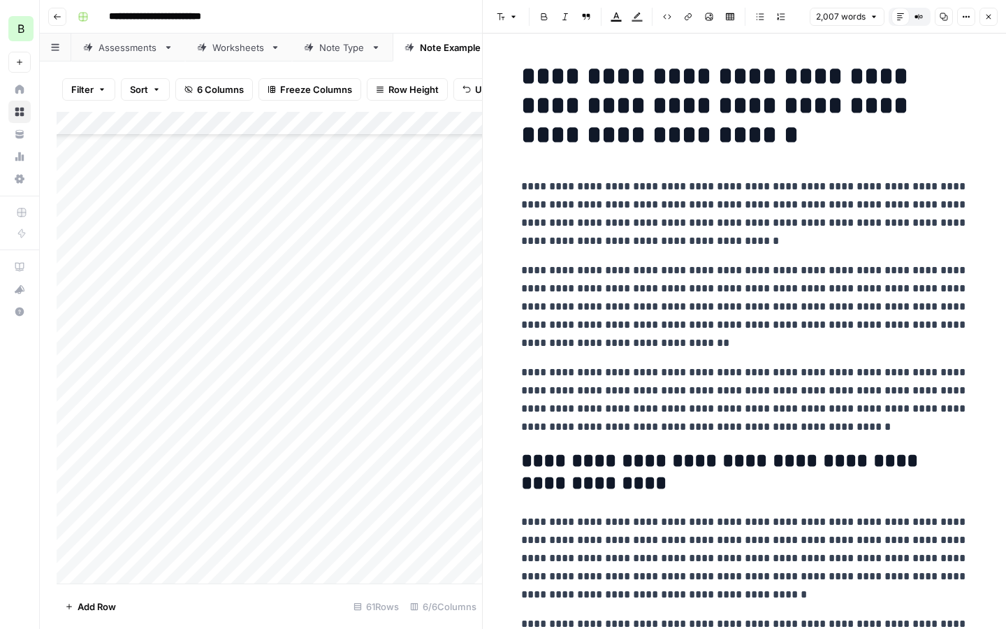
click at [944, 17] on icon "button" at bounding box center [943, 17] width 8 height 8
click at [366, 420] on div "Add Column" at bounding box center [269, 347] width 425 height 471
click at [982, 20] on button "Close" at bounding box center [988, 17] width 18 height 18
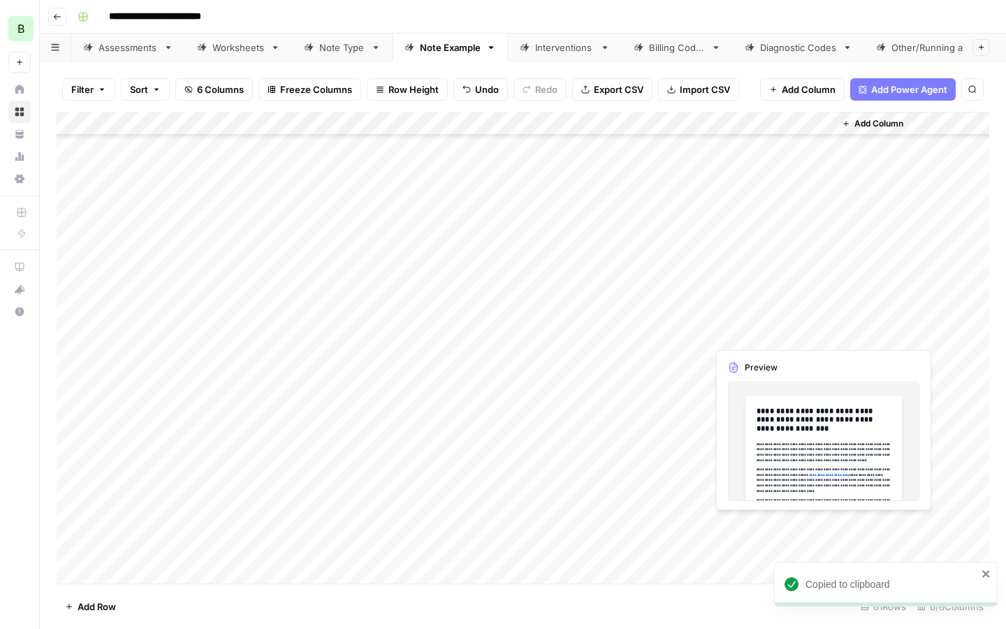
click at [749, 332] on div "Add Column" at bounding box center [523, 347] width 932 height 471
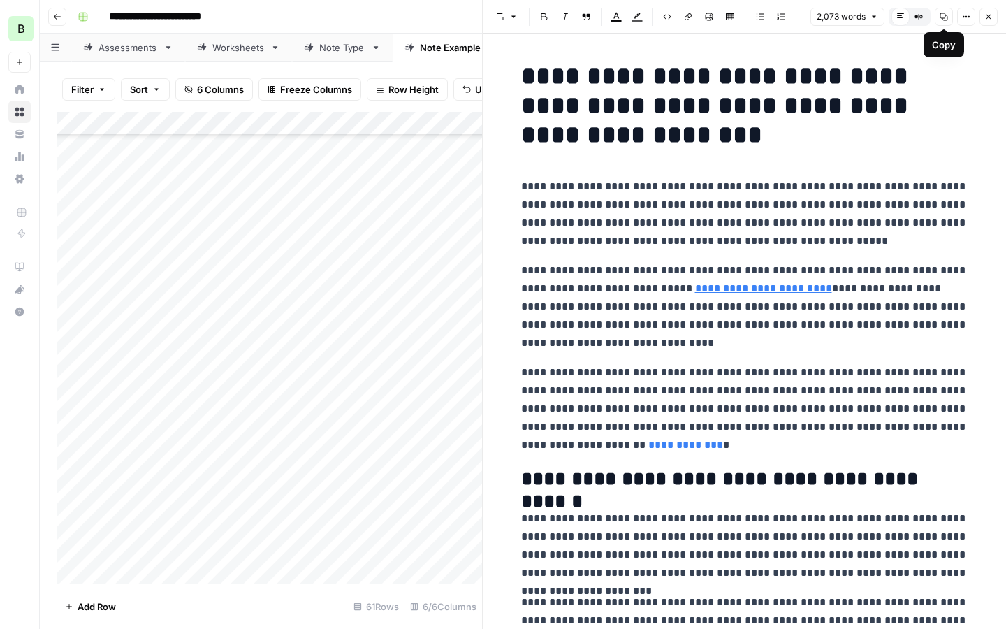
click at [942, 15] on icon "button" at bounding box center [943, 17] width 8 height 8
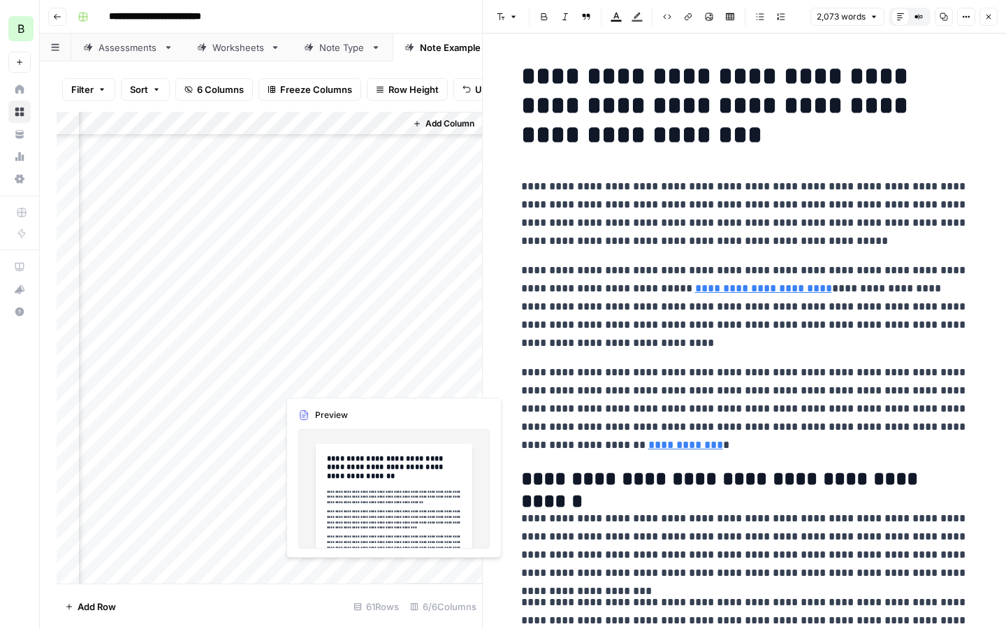
click at [321, 383] on div "Add Column" at bounding box center [269, 347] width 425 height 471
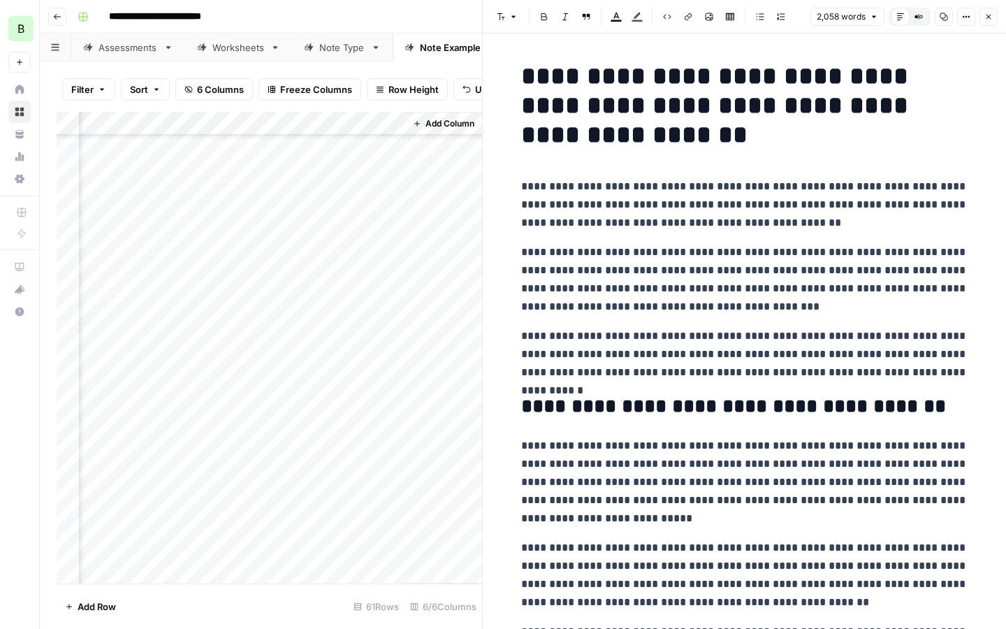
click at [942, 19] on icon "button" at bounding box center [943, 17] width 8 height 8
click at [335, 356] on div "Add Column" at bounding box center [269, 347] width 425 height 471
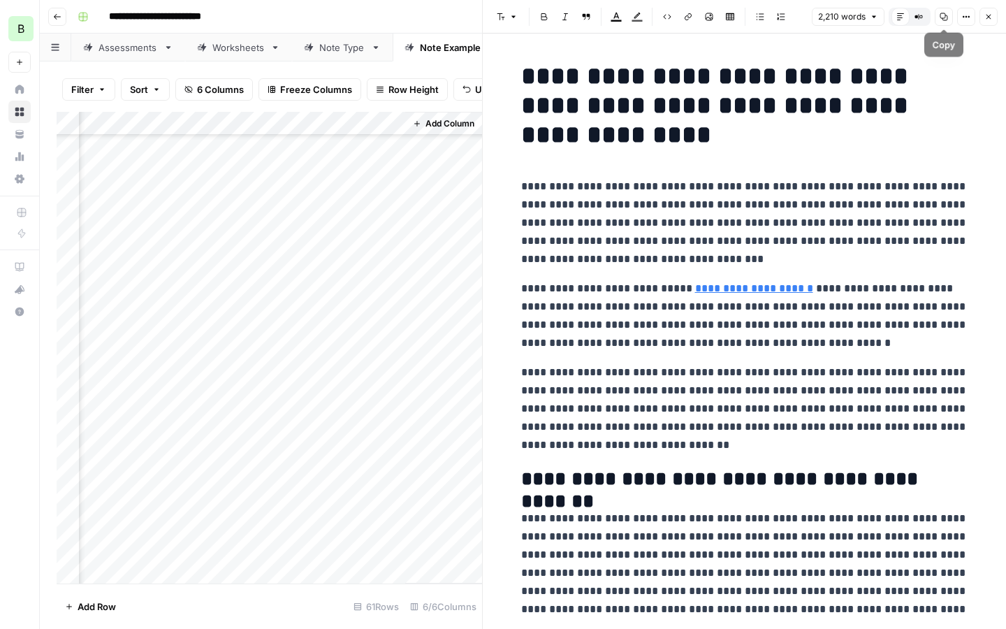
click at [944, 13] on icon "button" at bounding box center [944, 17] width 8 height 8
drag, startPoint x: 207, startPoint y: 283, endPoint x: 226, endPoint y: 377, distance: 96.2
click at [226, 377] on div "Add Column" at bounding box center [269, 347] width 425 height 471
